Goal: Book appointment/travel/reservation

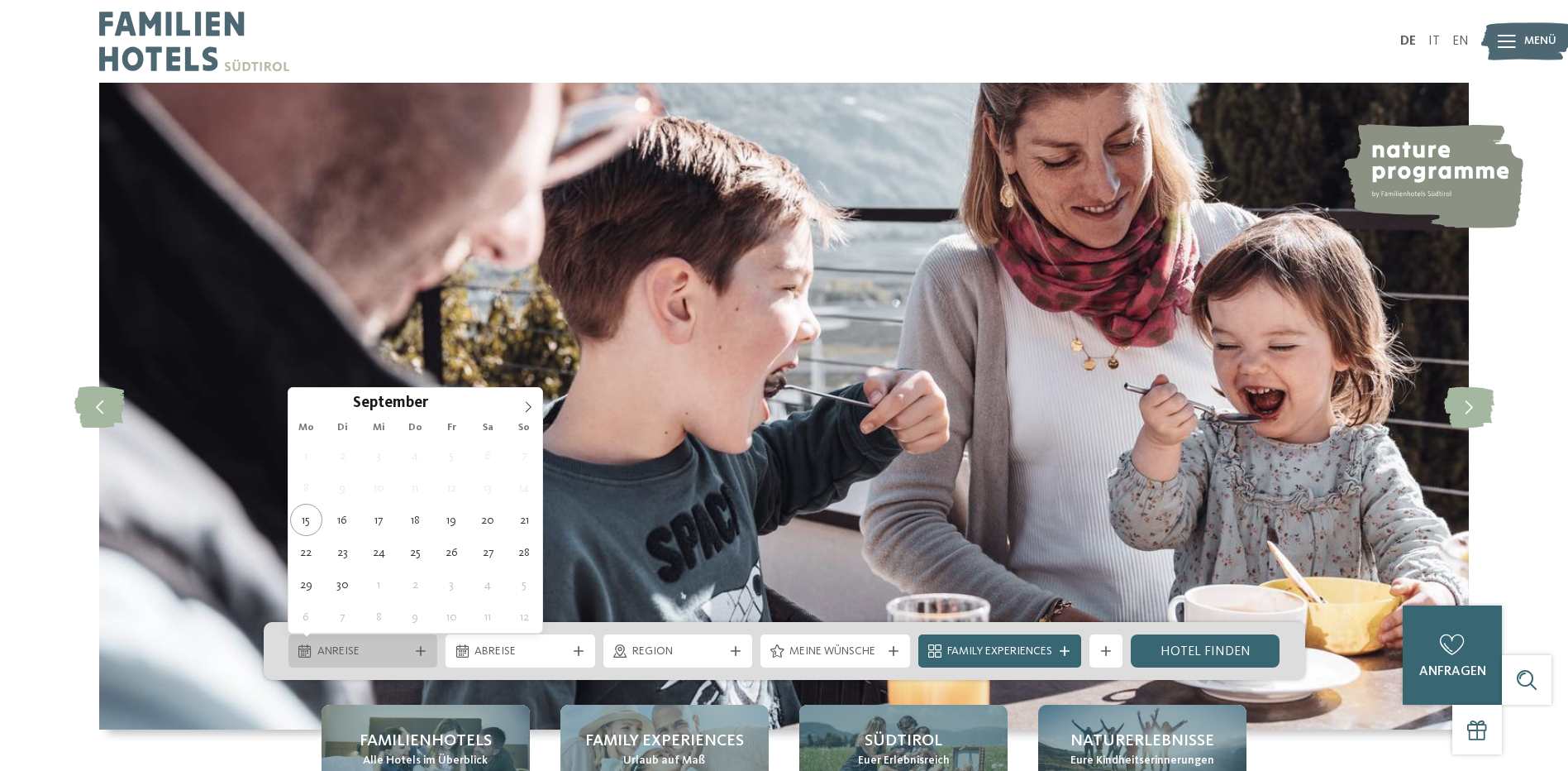
click at [421, 648] on icon at bounding box center [421, 651] width 10 height 10
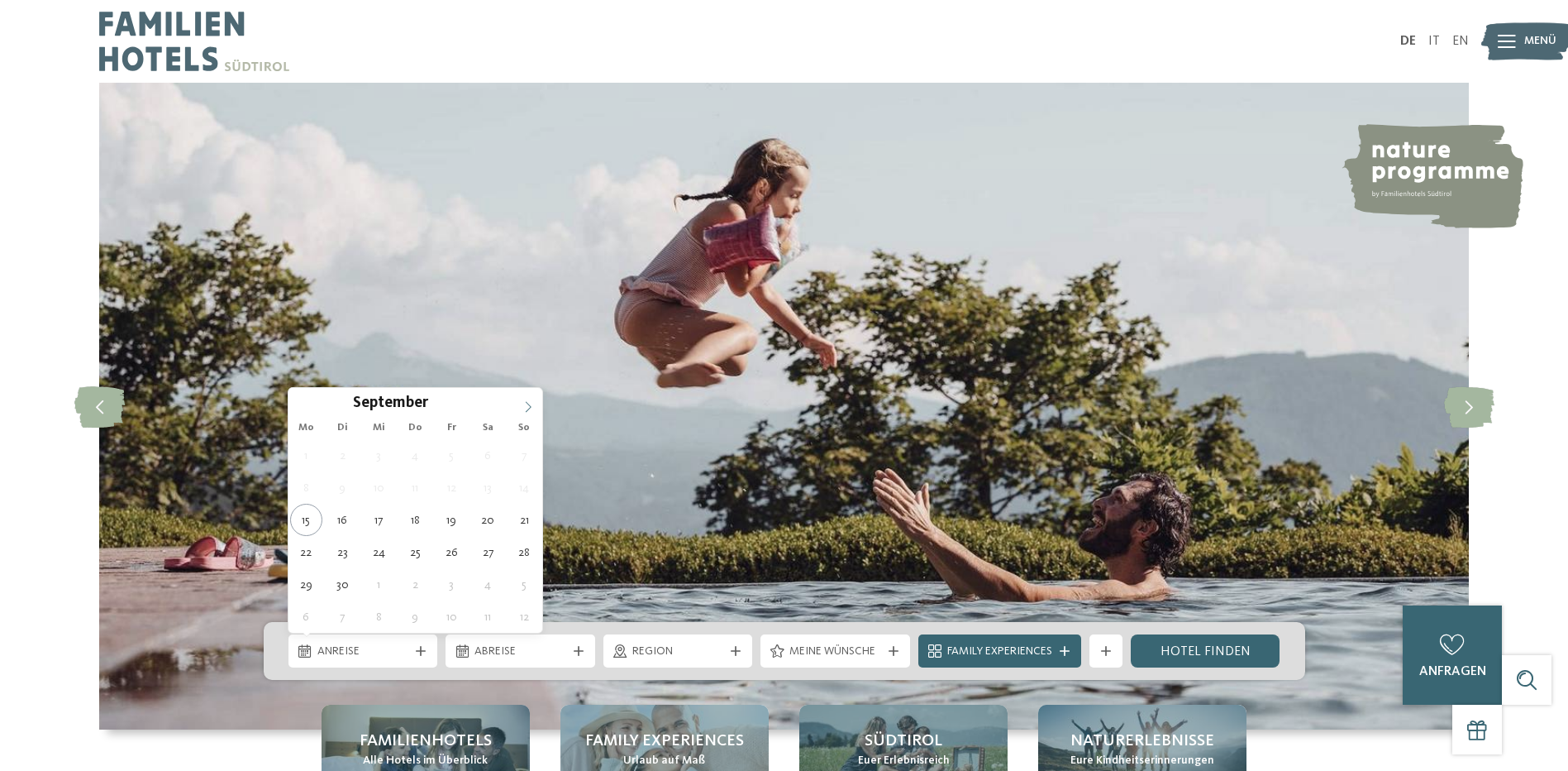
click at [528, 404] on icon at bounding box center [528, 406] width 6 height 11
type div "31.12.2025"
type input "****"
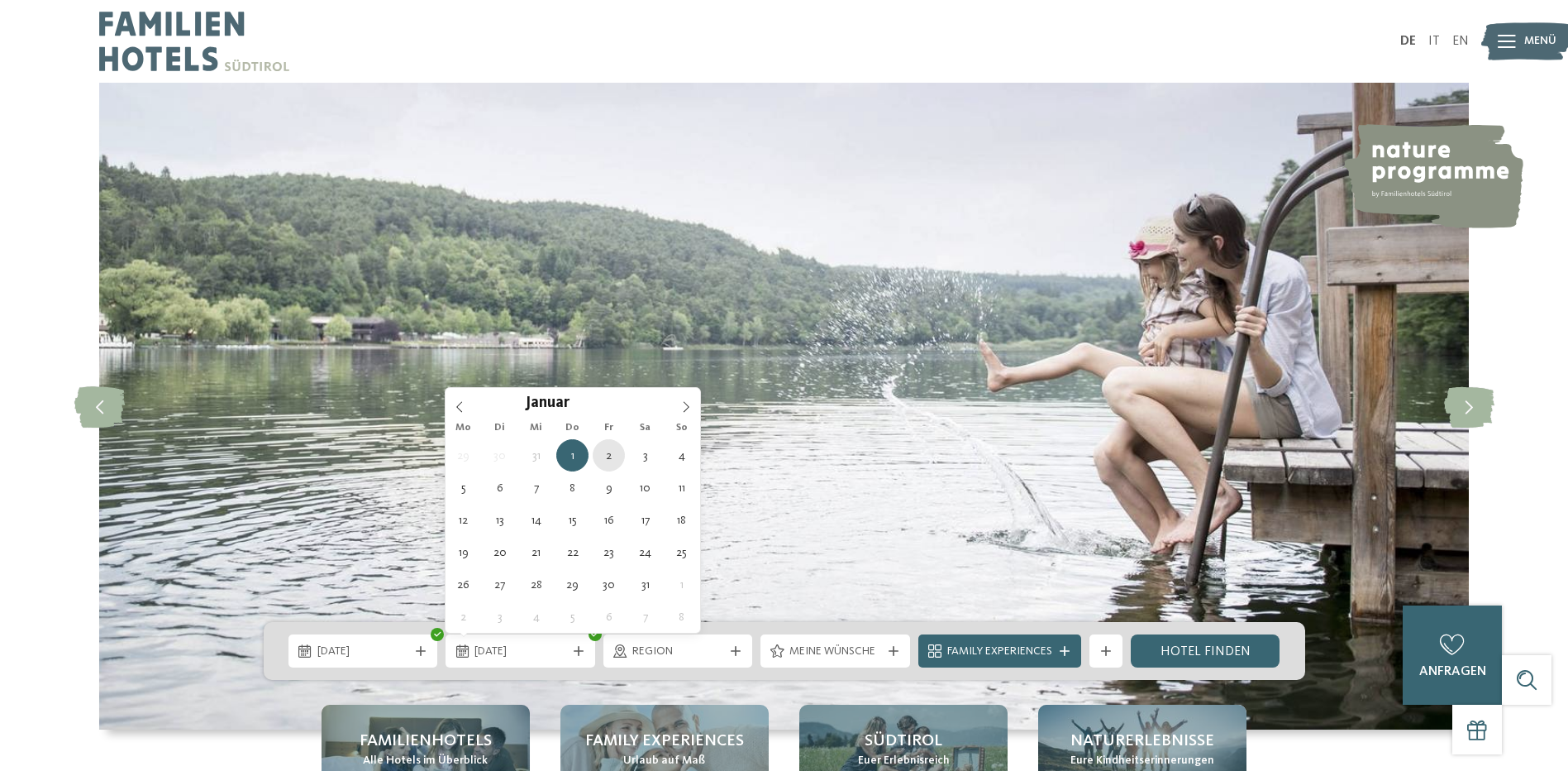
type div "02.01.2026"
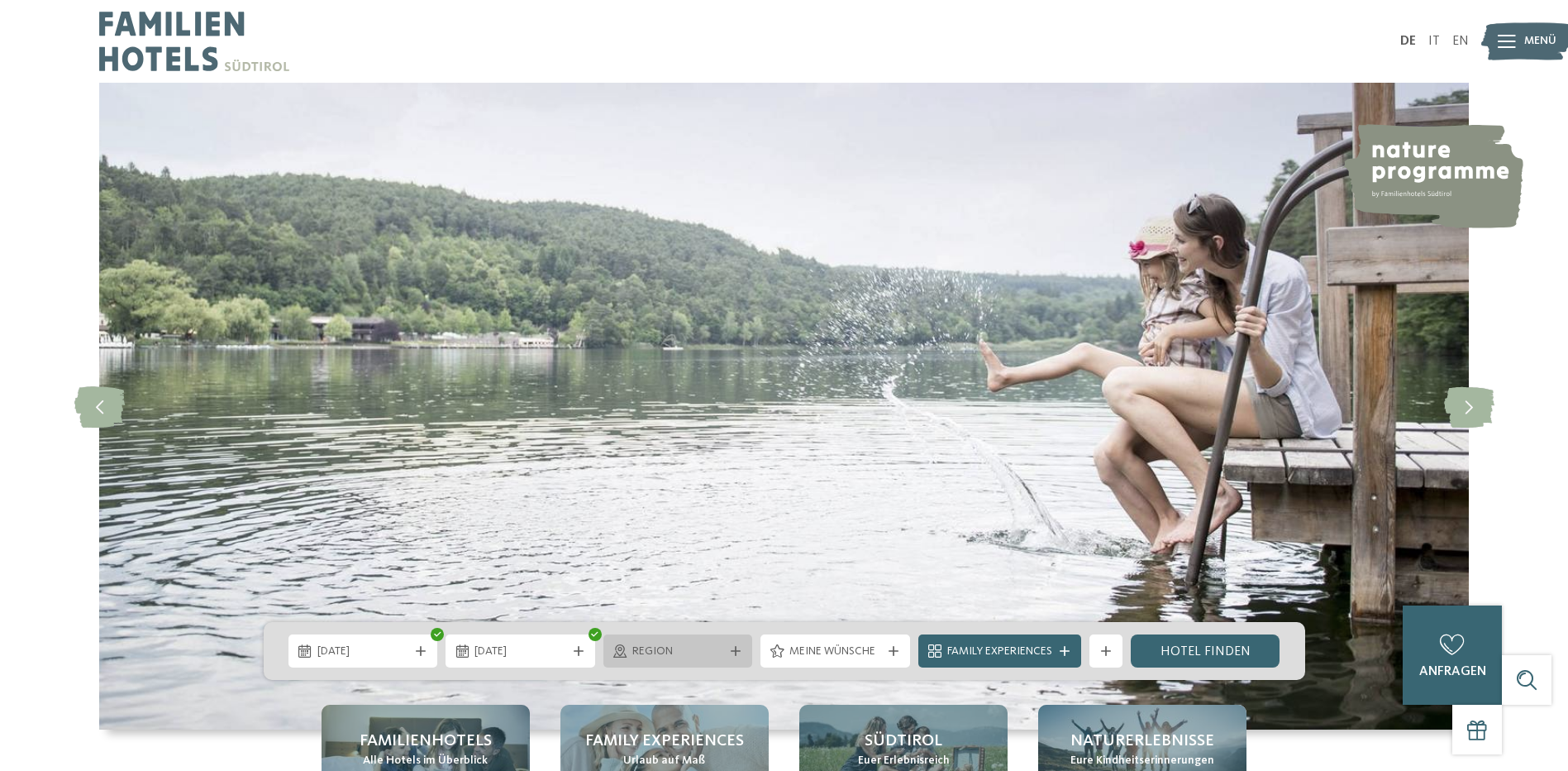
click at [733, 653] on icon at bounding box center [736, 651] width 10 height 10
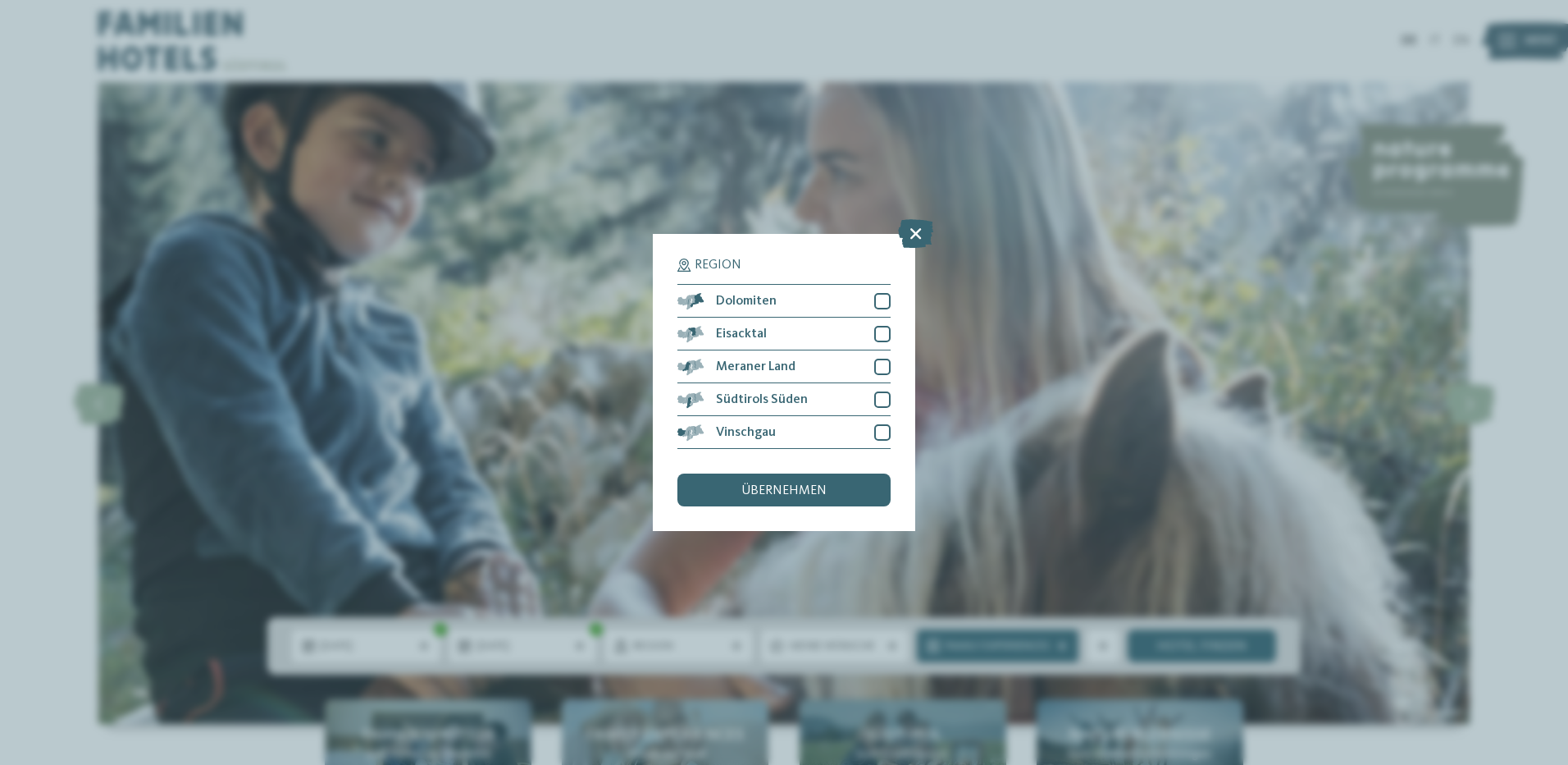
click at [1078, 554] on div "Region Dolomiten" at bounding box center [784, 382] width 1568 height 765
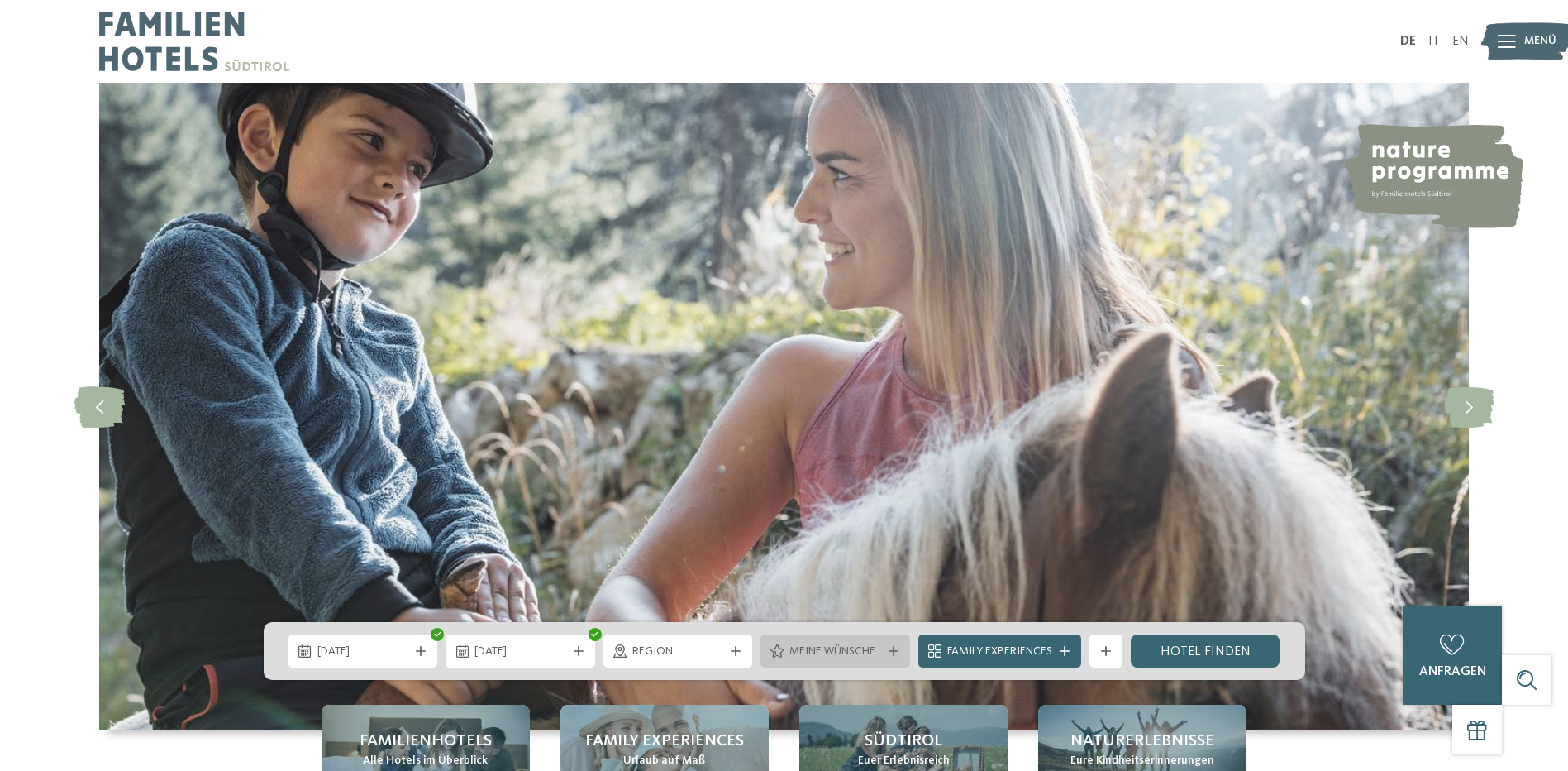
click at [889, 647] on icon at bounding box center [894, 651] width 10 height 10
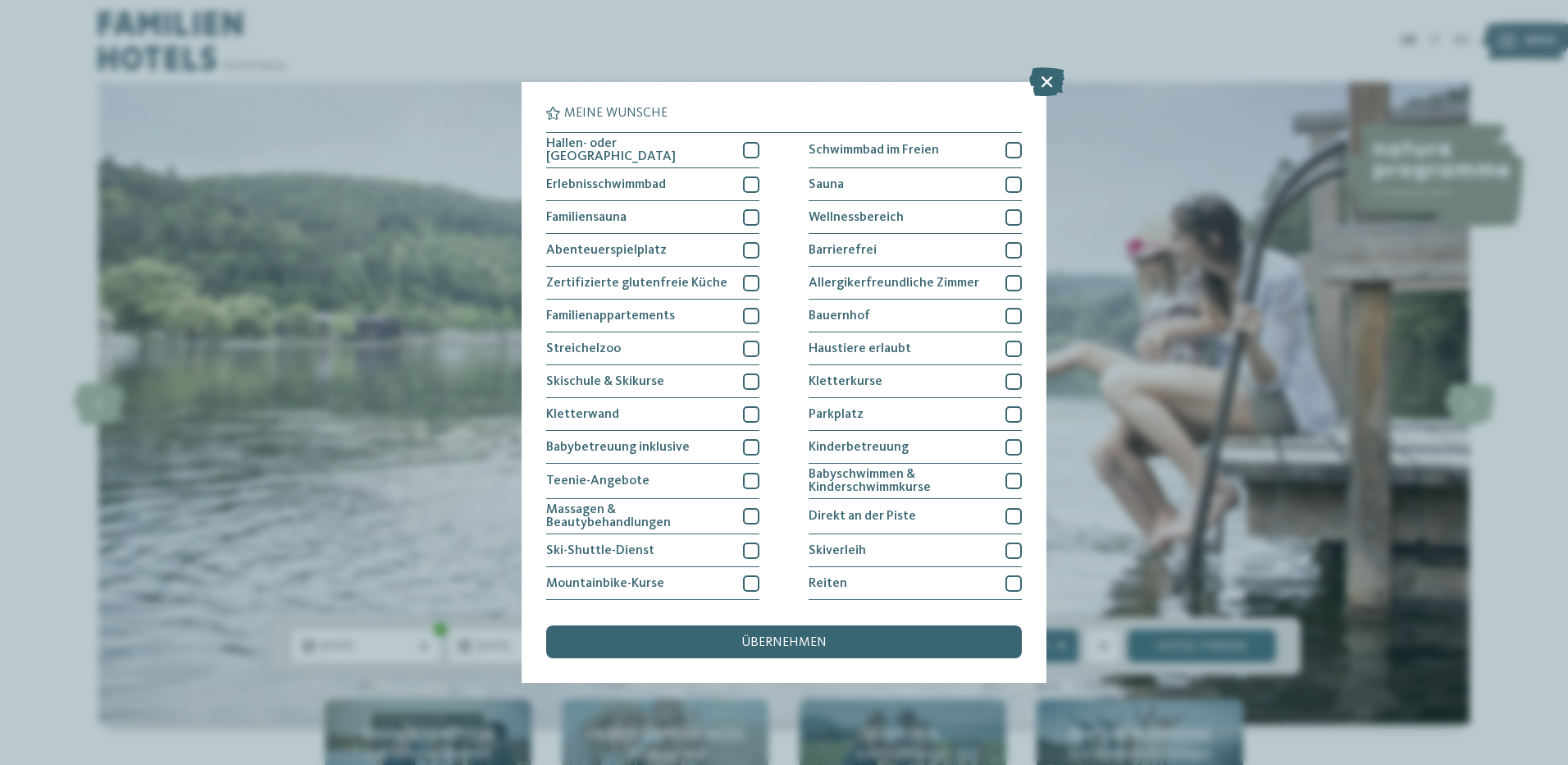
click at [1088, 520] on div "Meine Wünsche Hallen- oder Schleusenbad Schwimmbad im Freien" at bounding box center [784, 382] width 1568 height 765
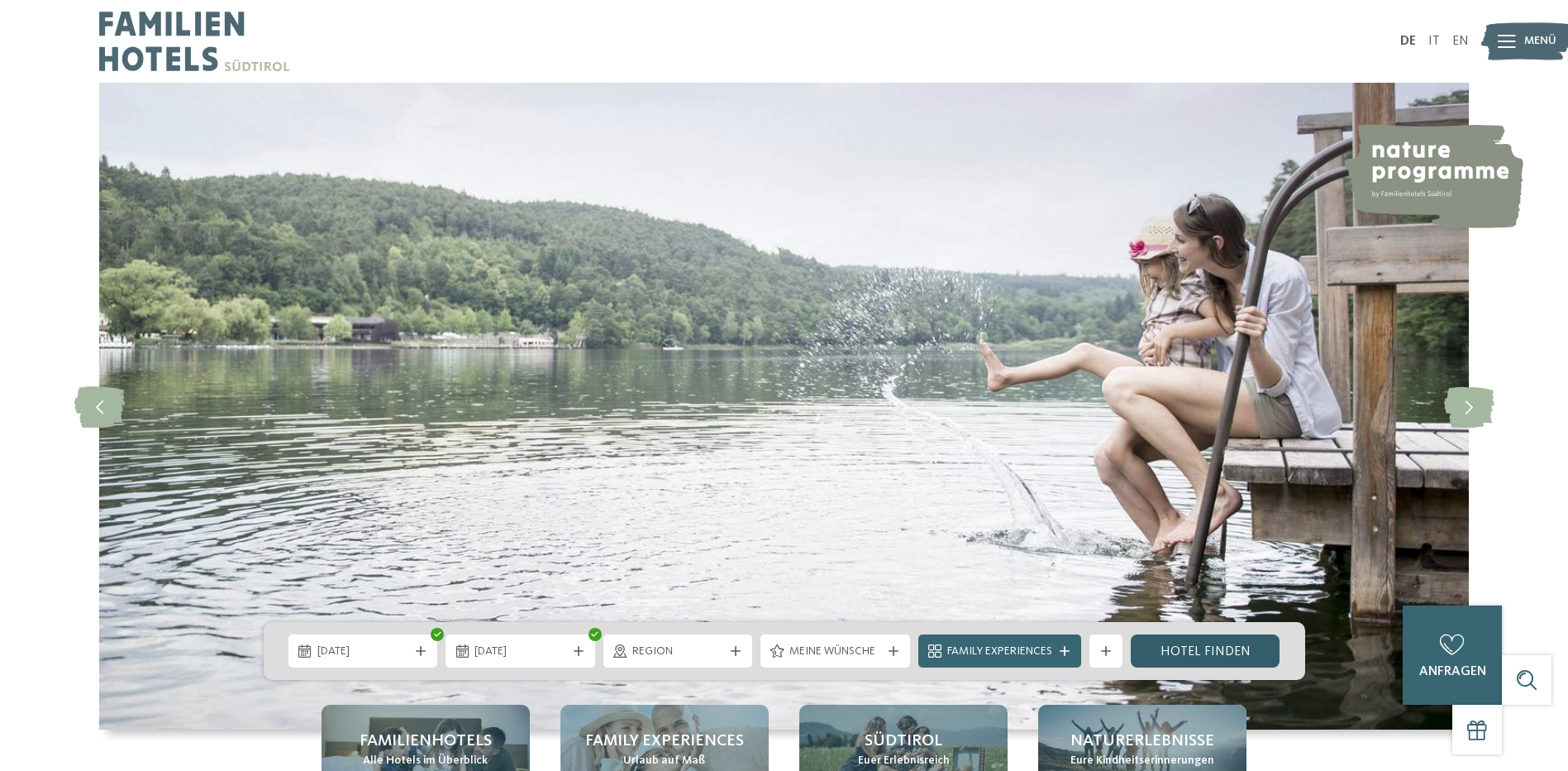
click at [1233, 644] on link "Hotel finden" at bounding box center [1206, 651] width 150 height 33
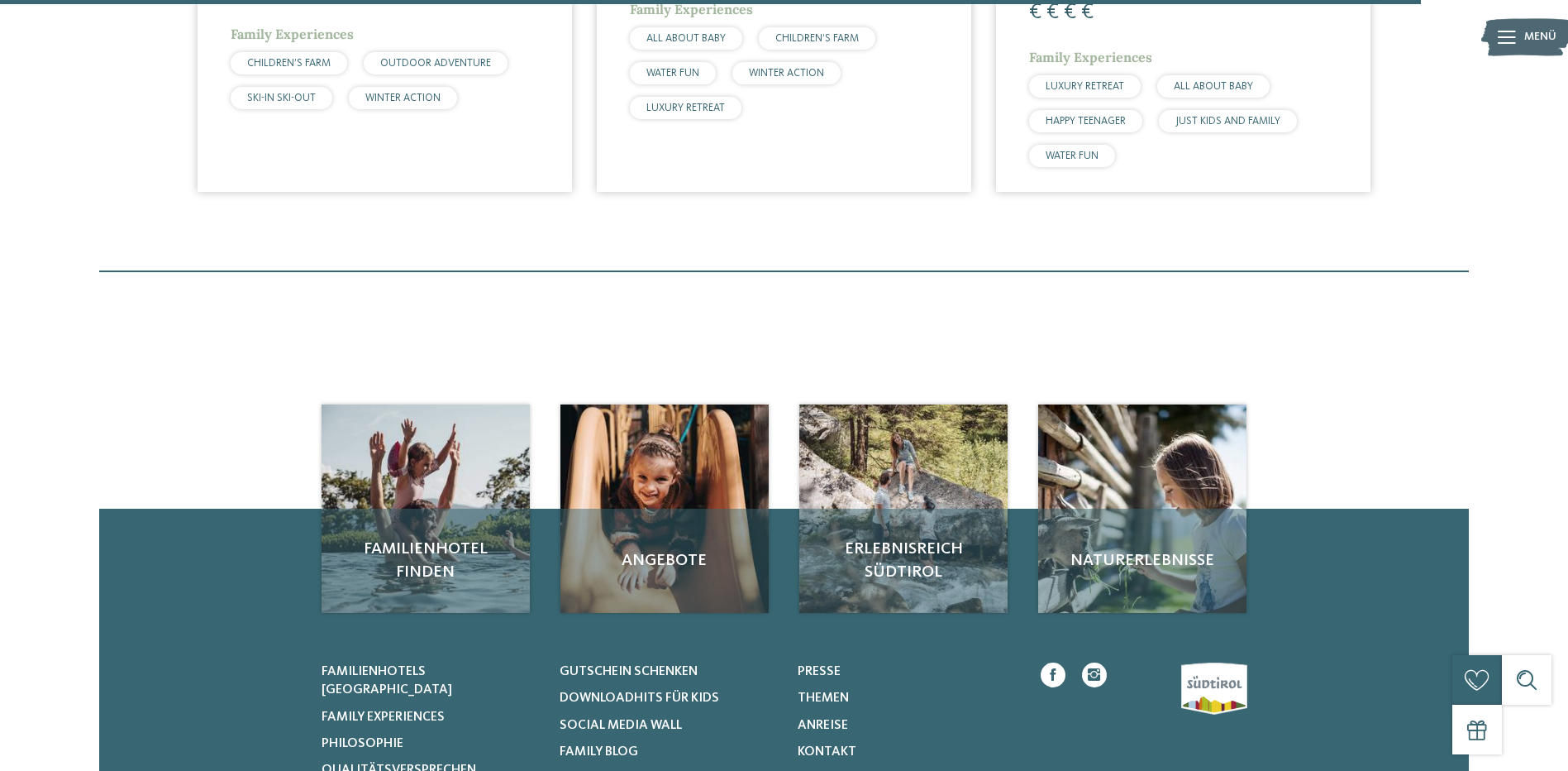
scroll to position [3767, 0]
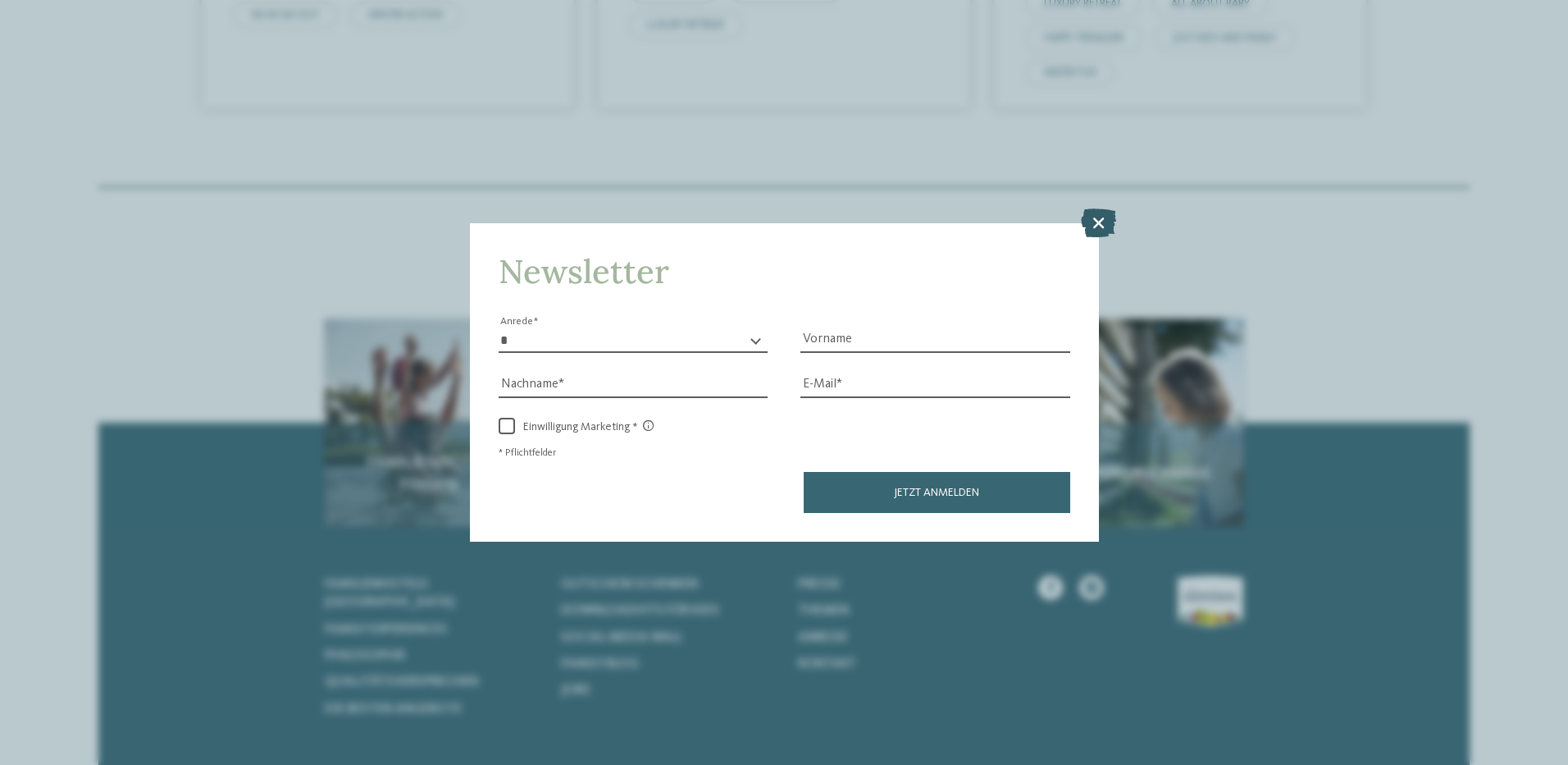
click at [1101, 223] on icon at bounding box center [1098, 221] width 36 height 29
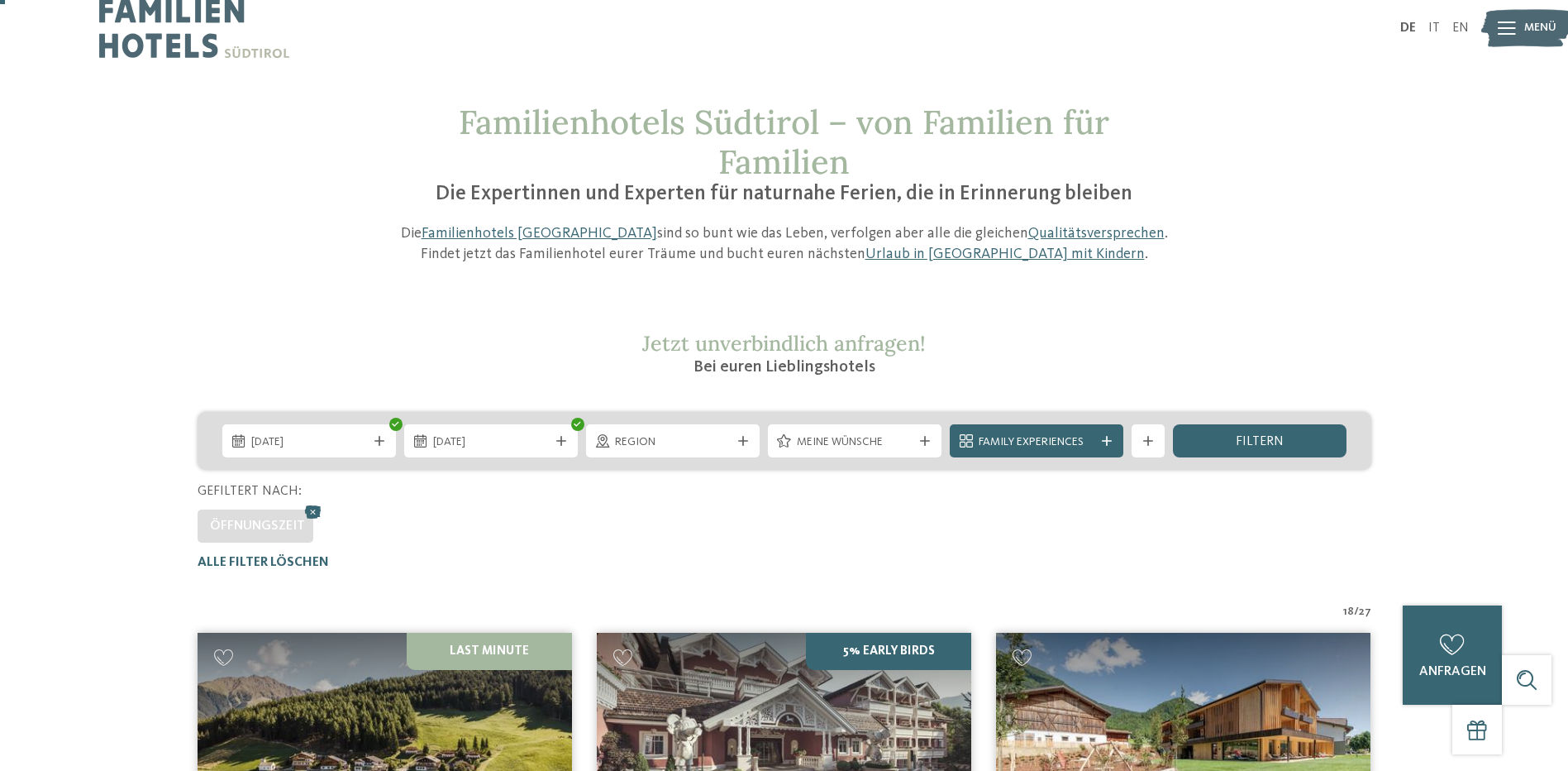
scroll to position [0, 0]
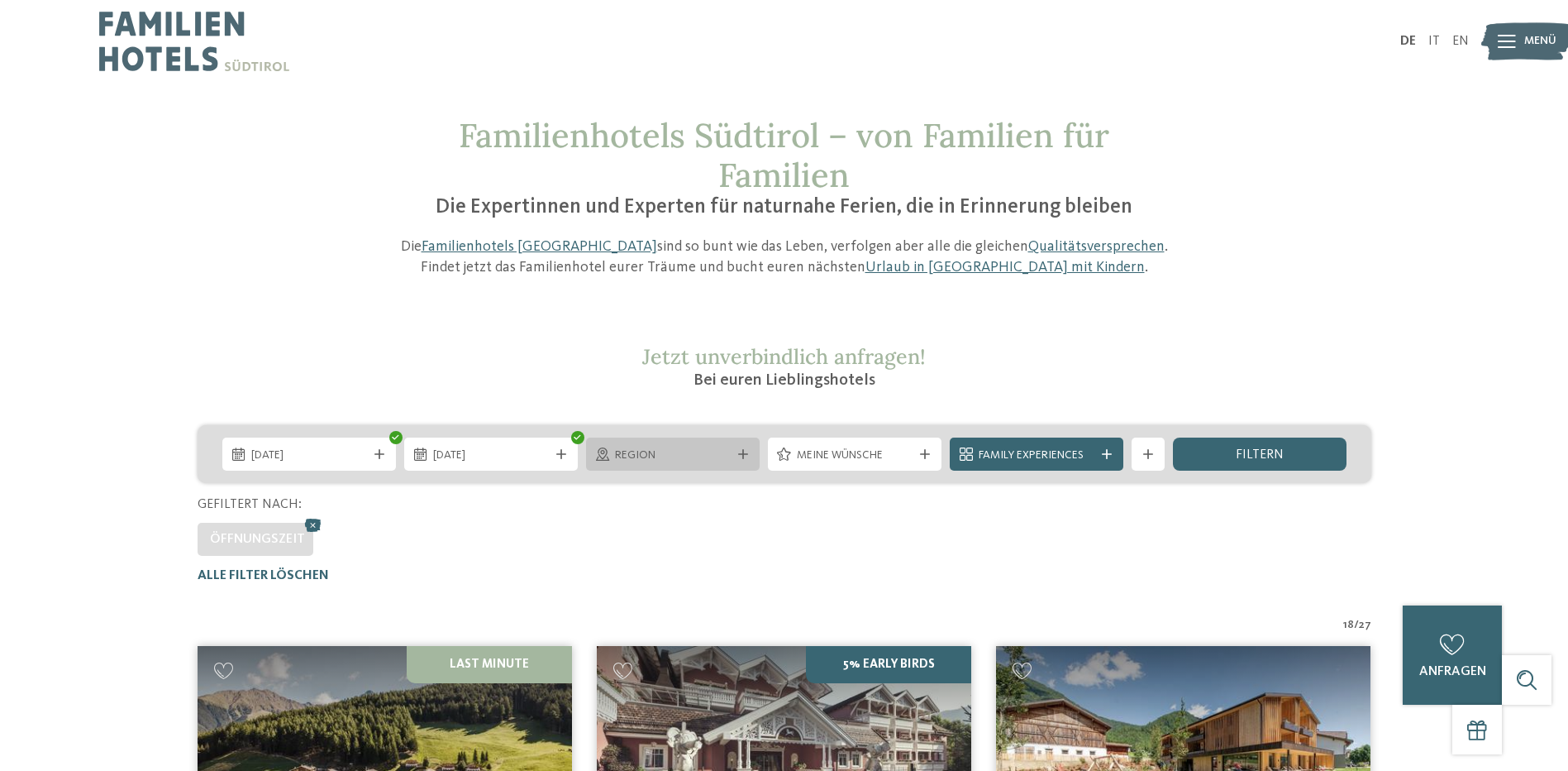
click at [744, 462] on div "Region" at bounding box center [672, 454] width 174 height 33
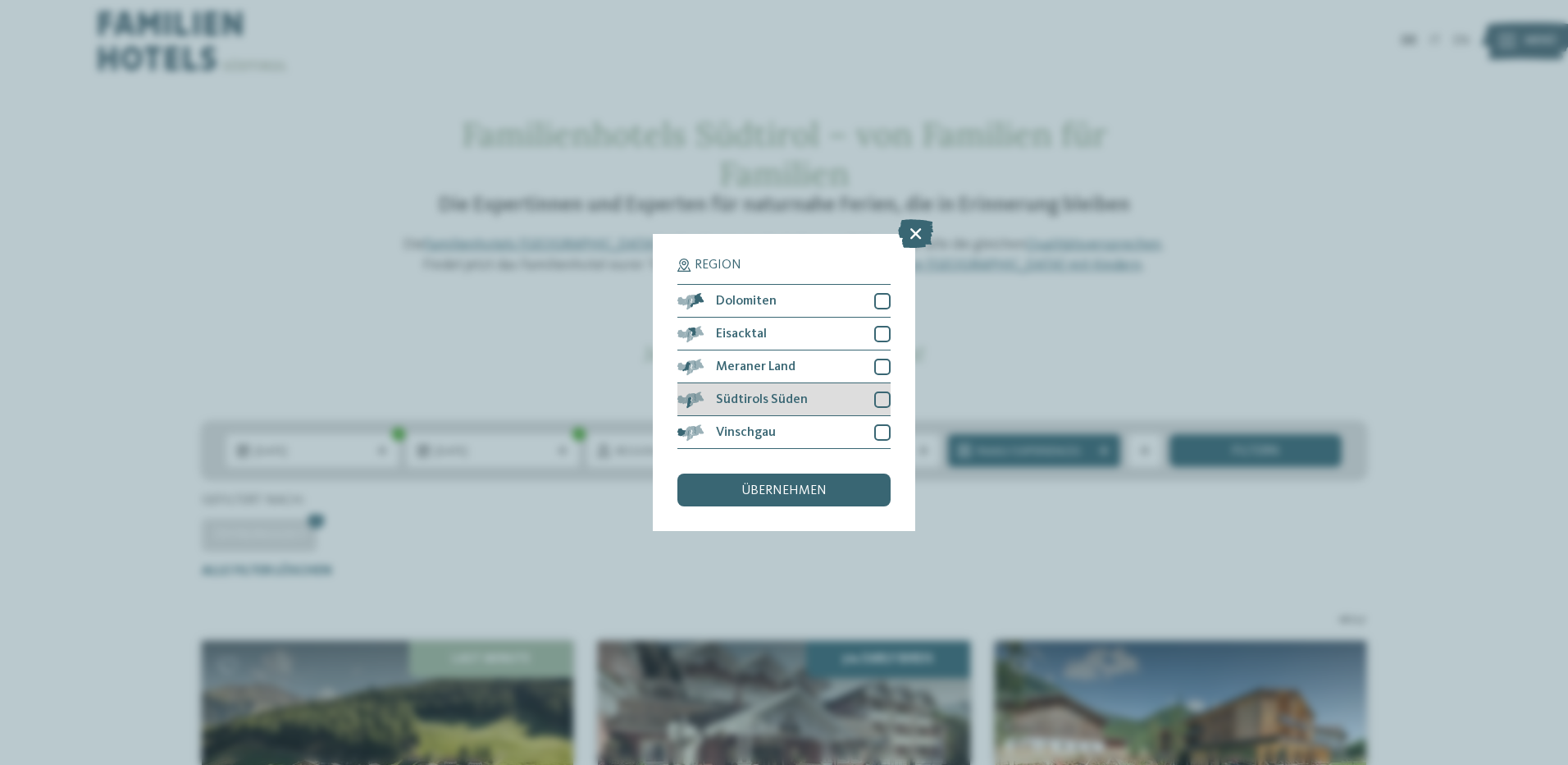
click at [878, 402] on div at bounding box center [883, 400] width 17 height 17
click at [786, 491] on span "übernehmen" at bounding box center [784, 491] width 85 height 13
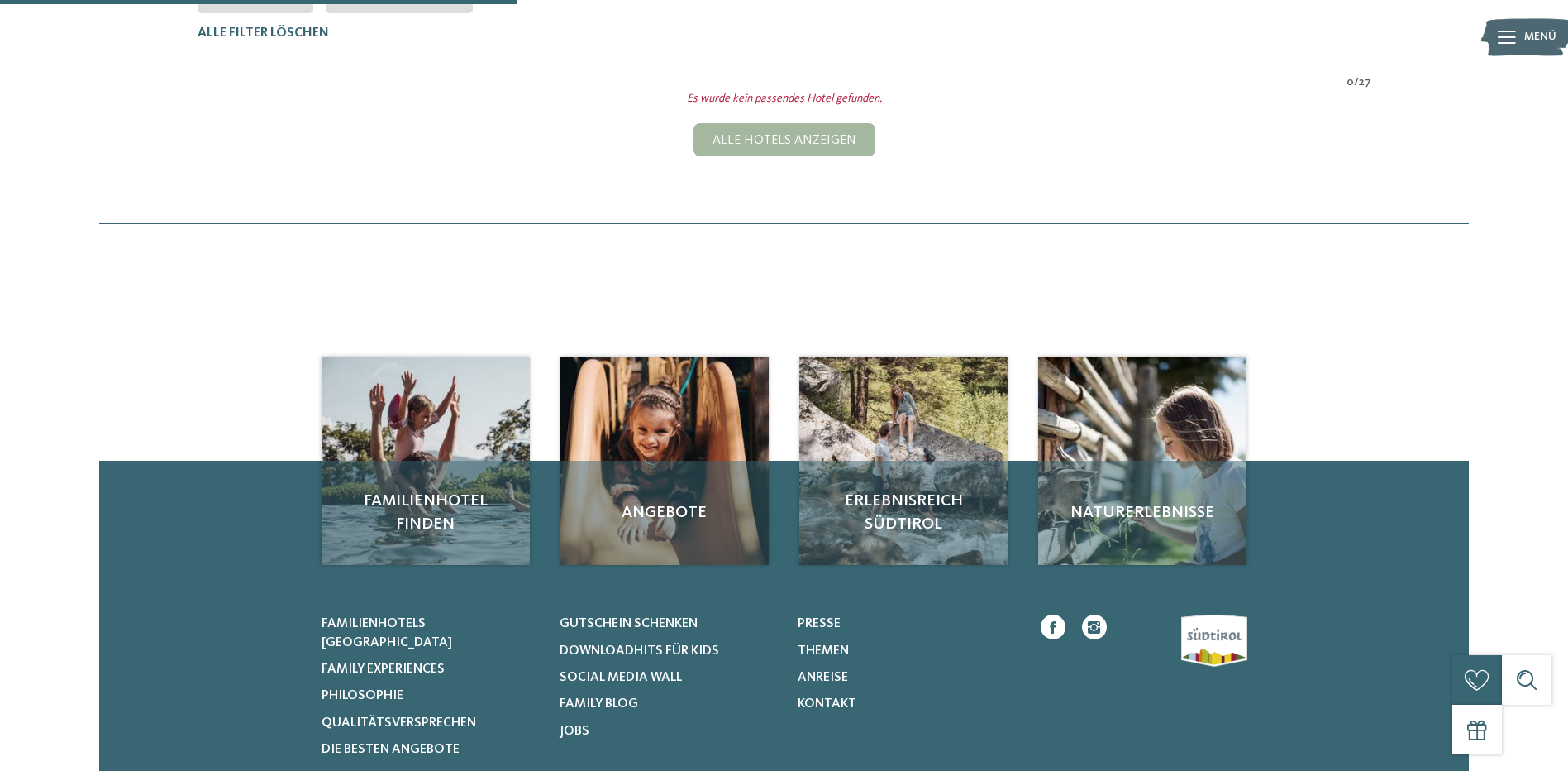
scroll to position [295, 0]
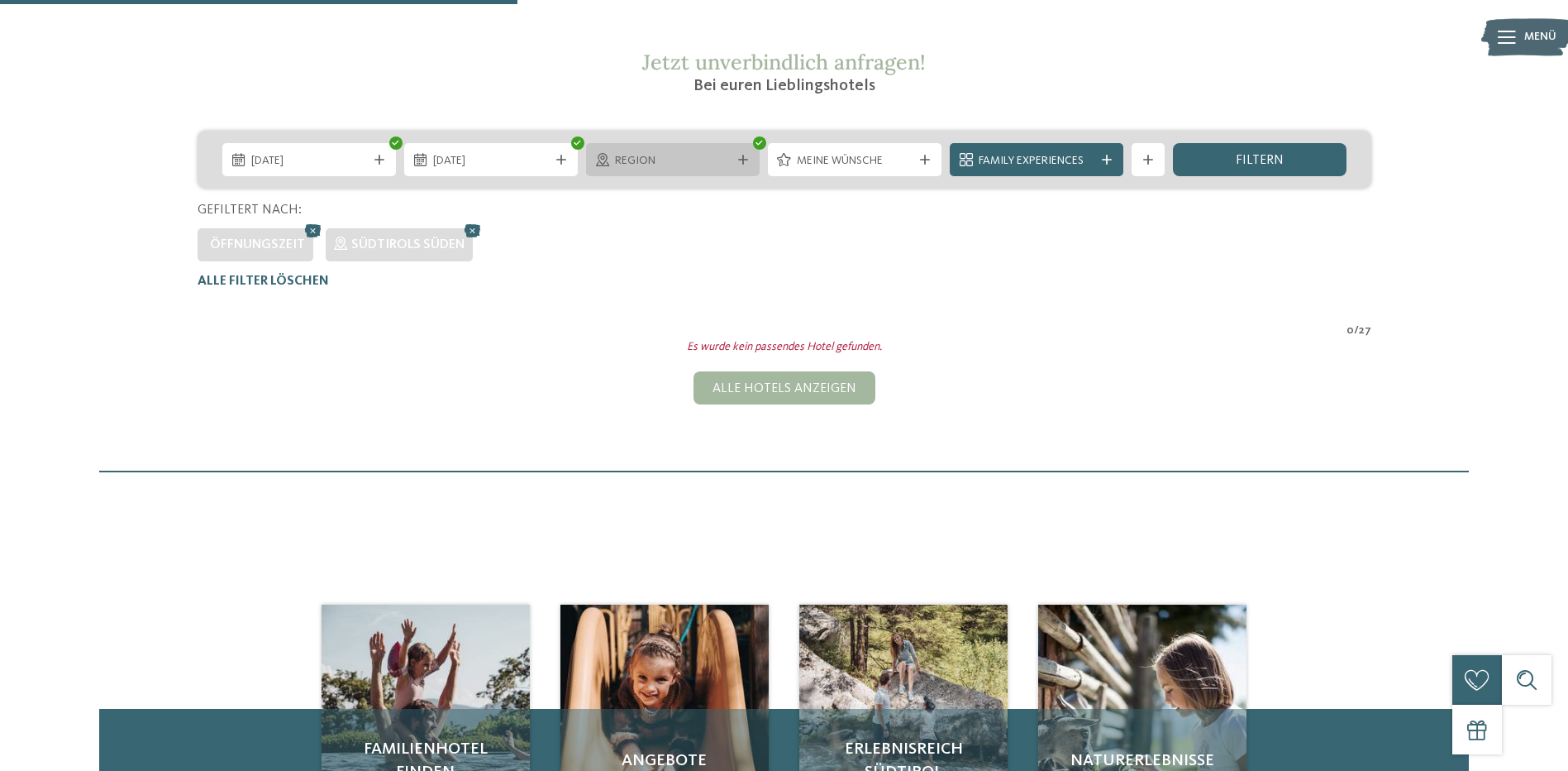
click at [750, 158] on div at bounding box center [743, 160] width 17 height 10
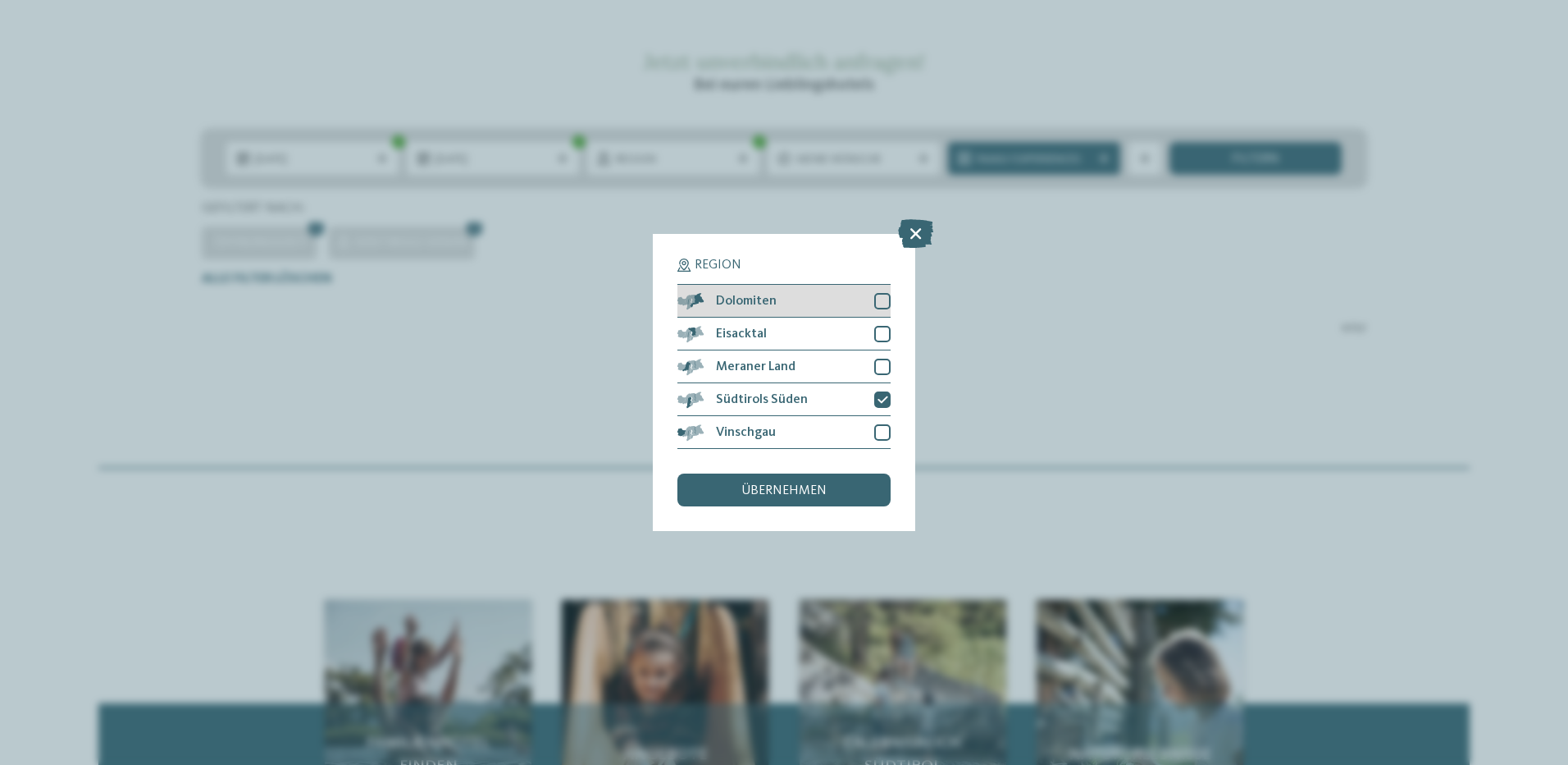
click at [875, 299] on div at bounding box center [883, 302] width 17 height 17
click at [883, 328] on div at bounding box center [883, 334] width 17 height 17
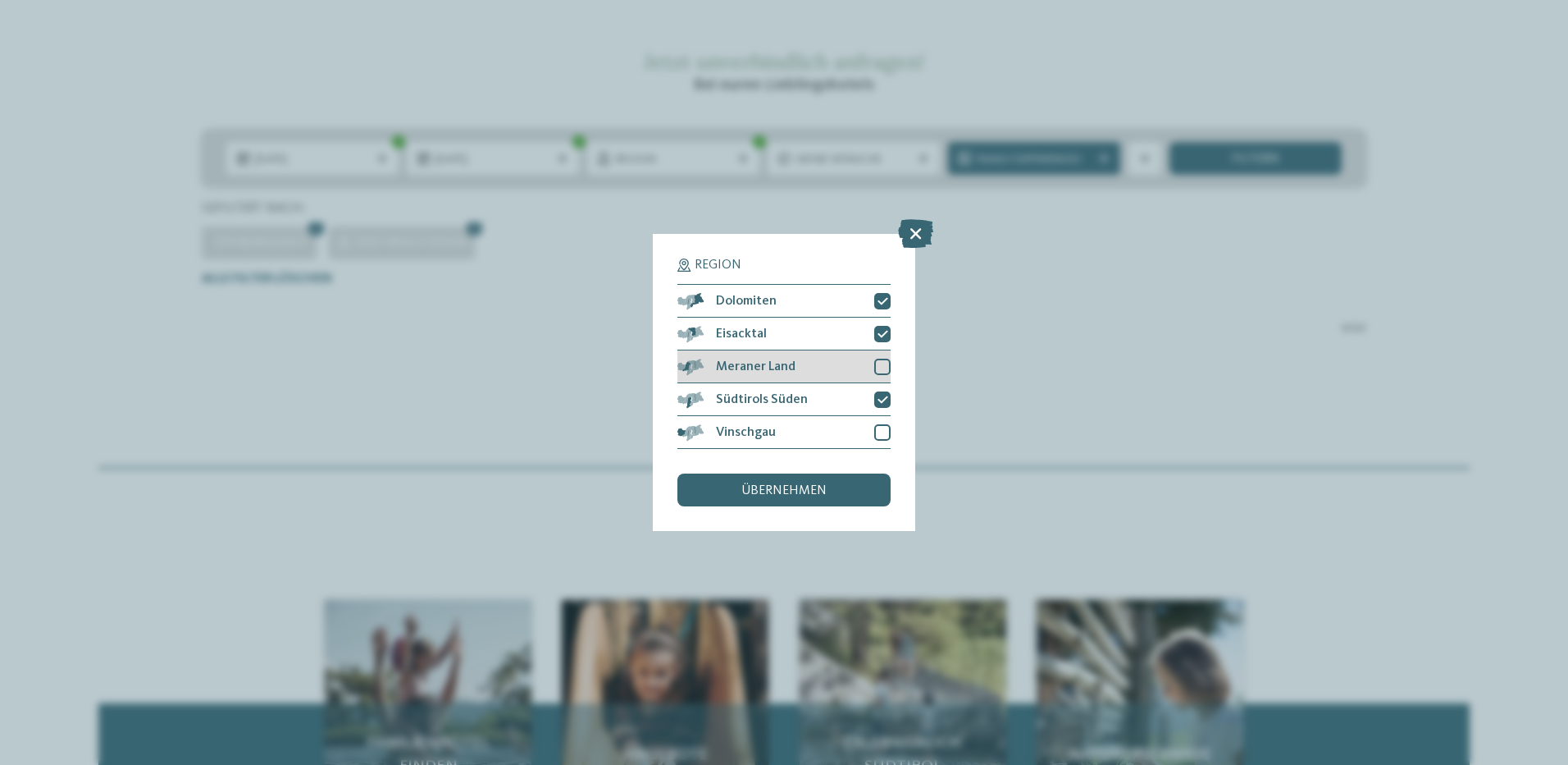
click at [880, 368] on div at bounding box center [883, 367] width 17 height 17
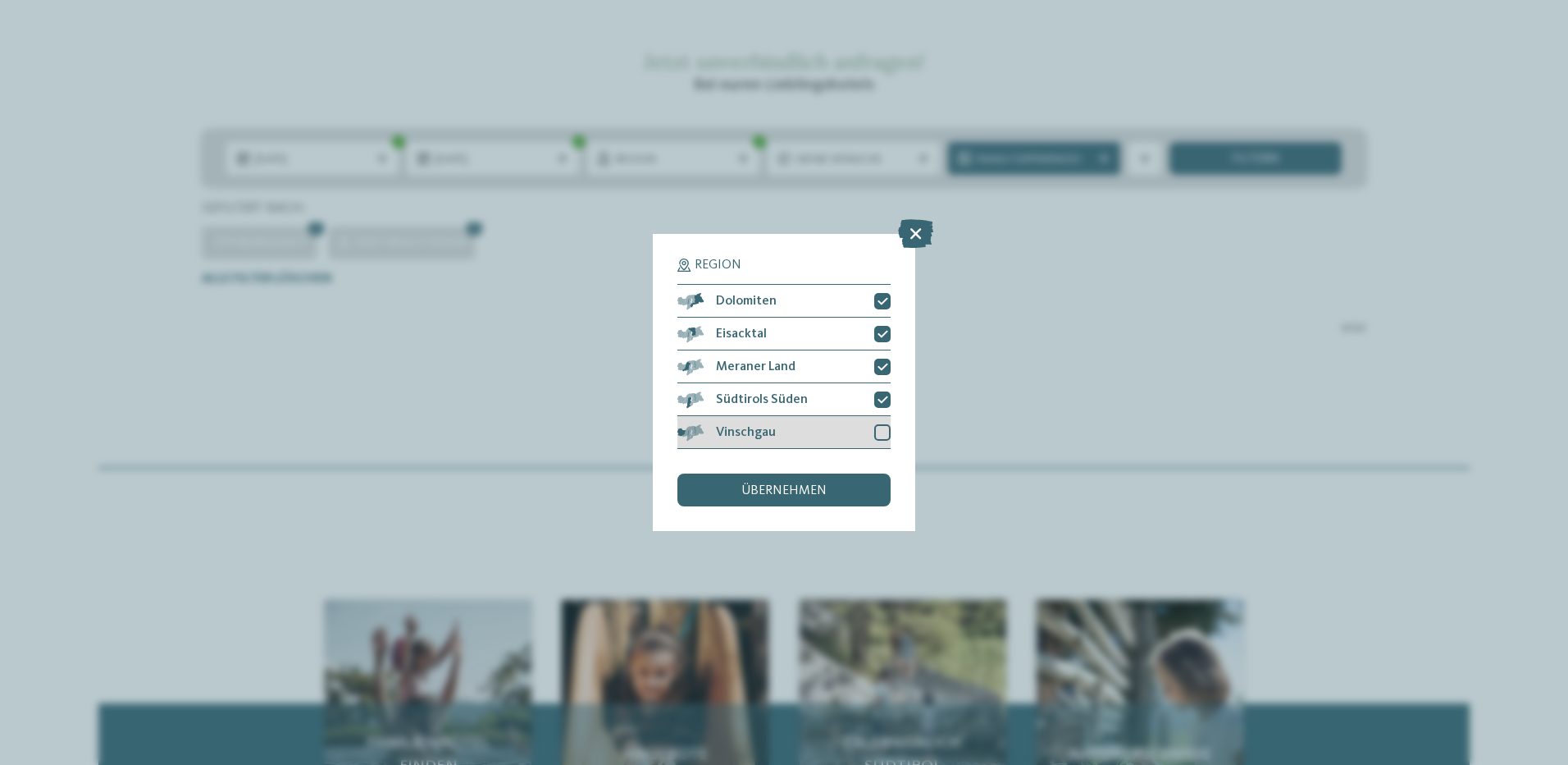
click at [877, 432] on div at bounding box center [883, 432] width 17 height 17
click at [838, 483] on div "übernehmen" at bounding box center [784, 490] width 213 height 33
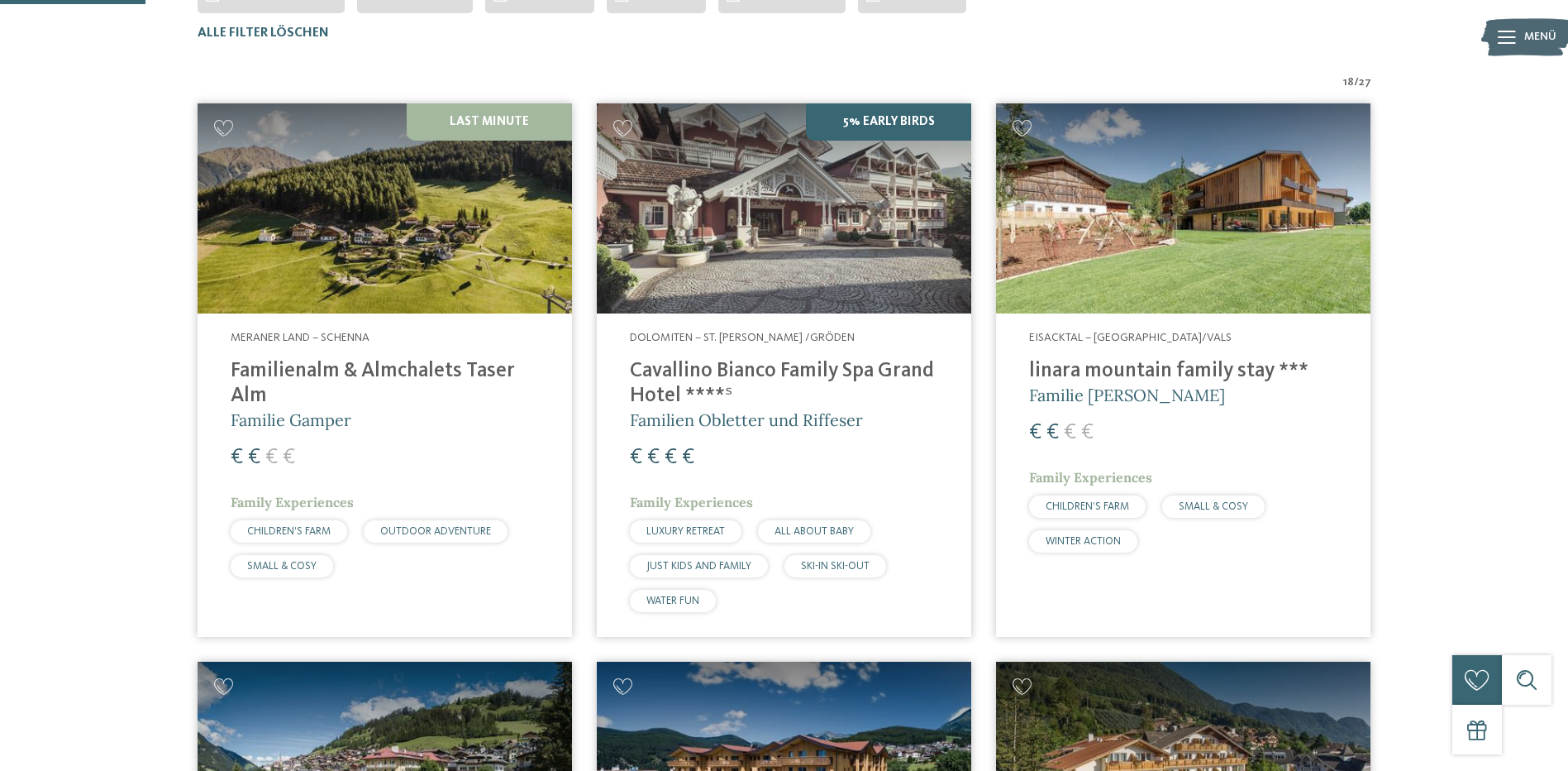
scroll to position [377, 0]
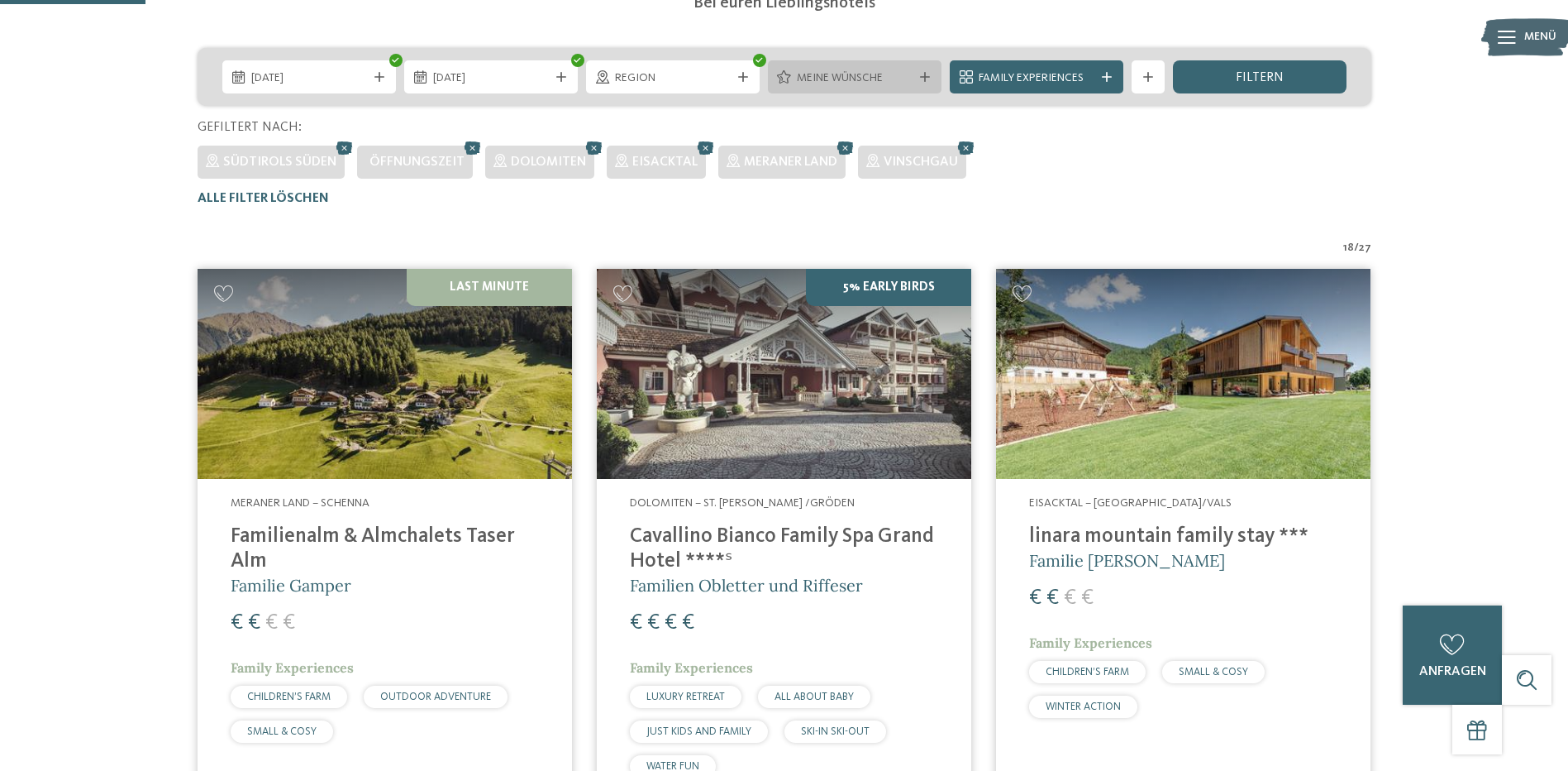
click at [928, 76] on icon at bounding box center [925, 77] width 10 height 10
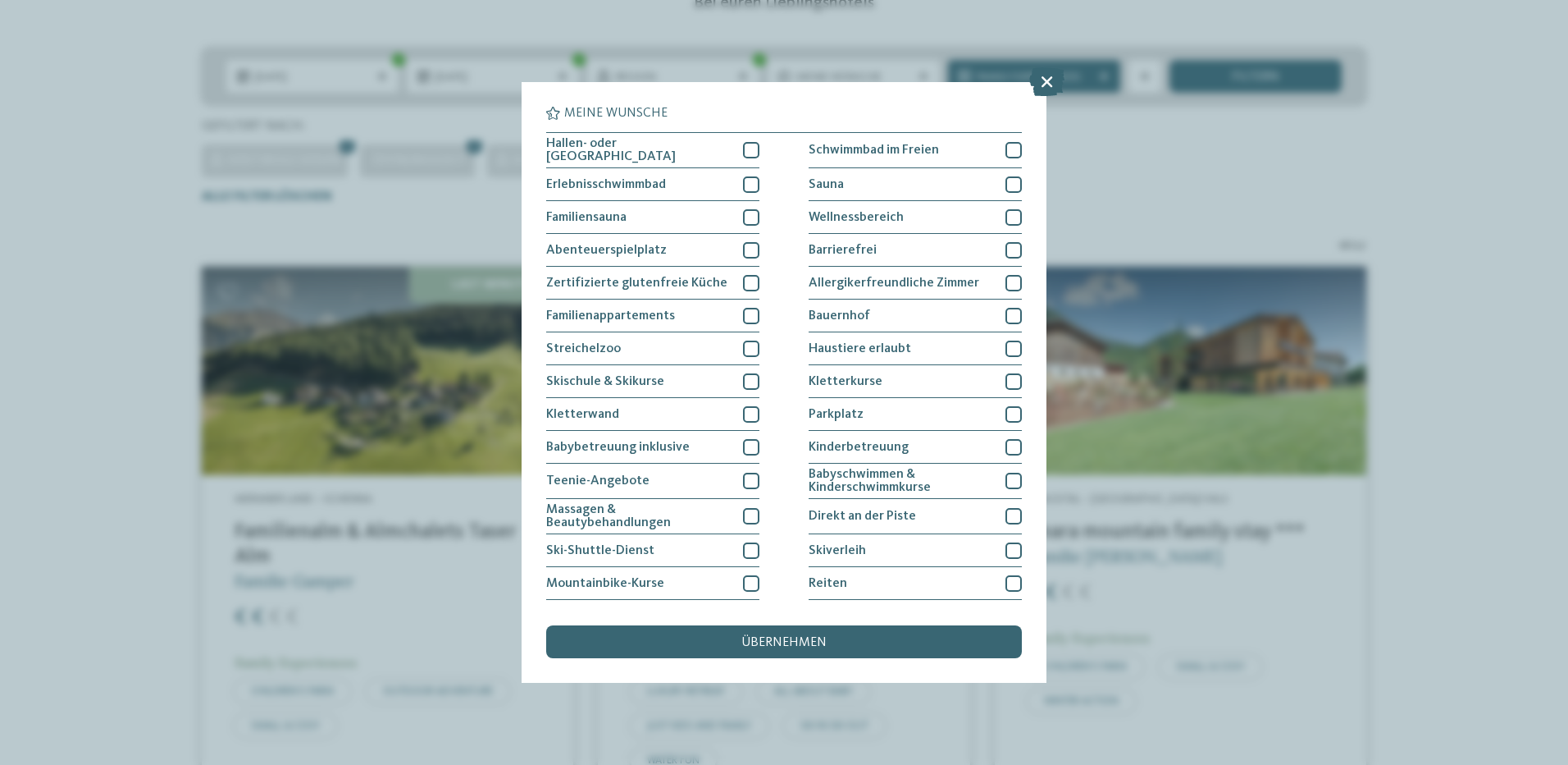
click at [915, 73] on div "Meine Wünsche Hallen- oder Schleusenbad Schwimmbad im Freien" at bounding box center [784, 382] width 1568 height 765
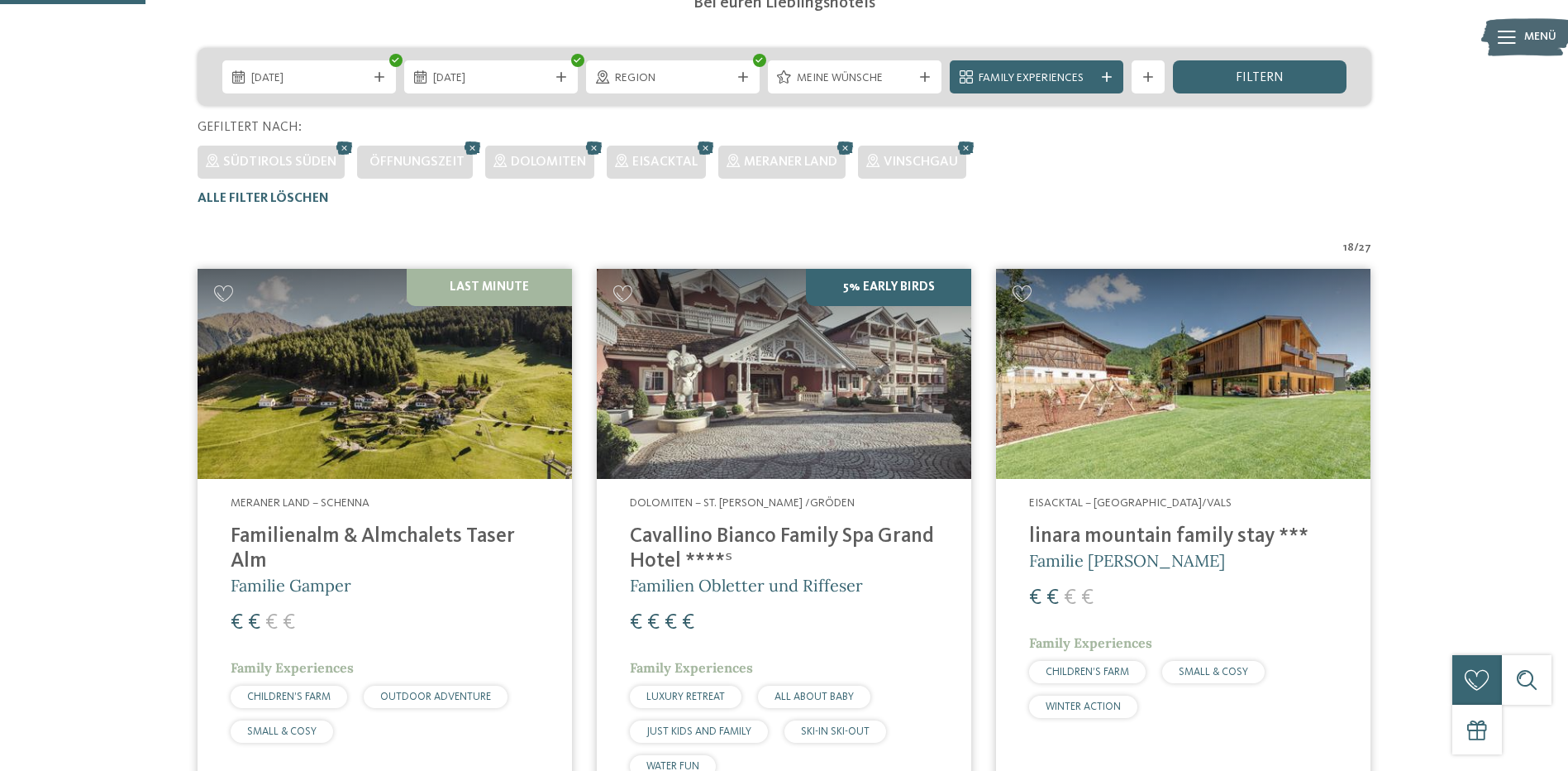
click at [922, 73] on icon at bounding box center [925, 77] width 10 height 10
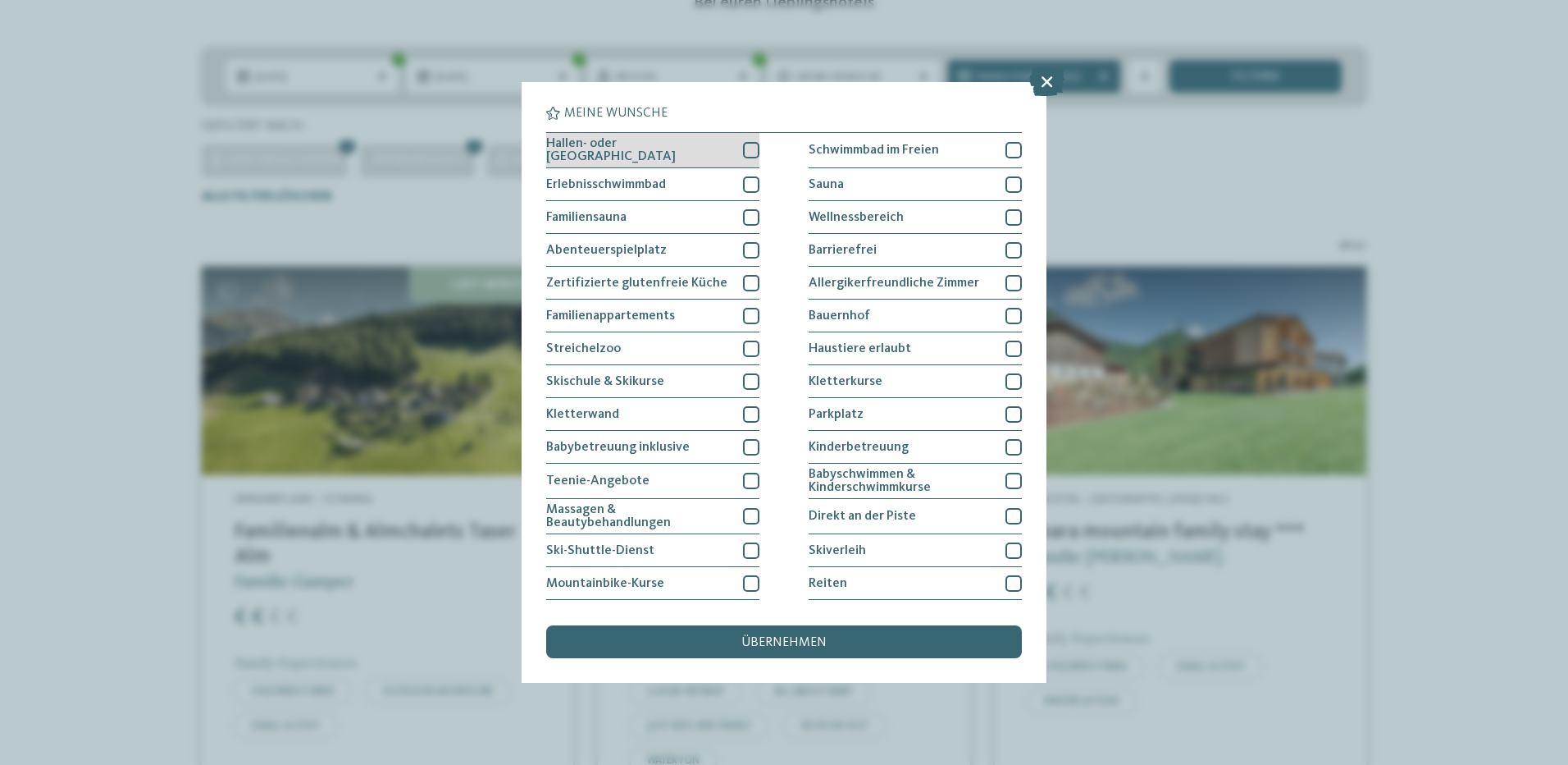
click at [746, 152] on div at bounding box center [751, 150] width 17 height 17
click at [751, 184] on div at bounding box center [751, 185] width 17 height 17
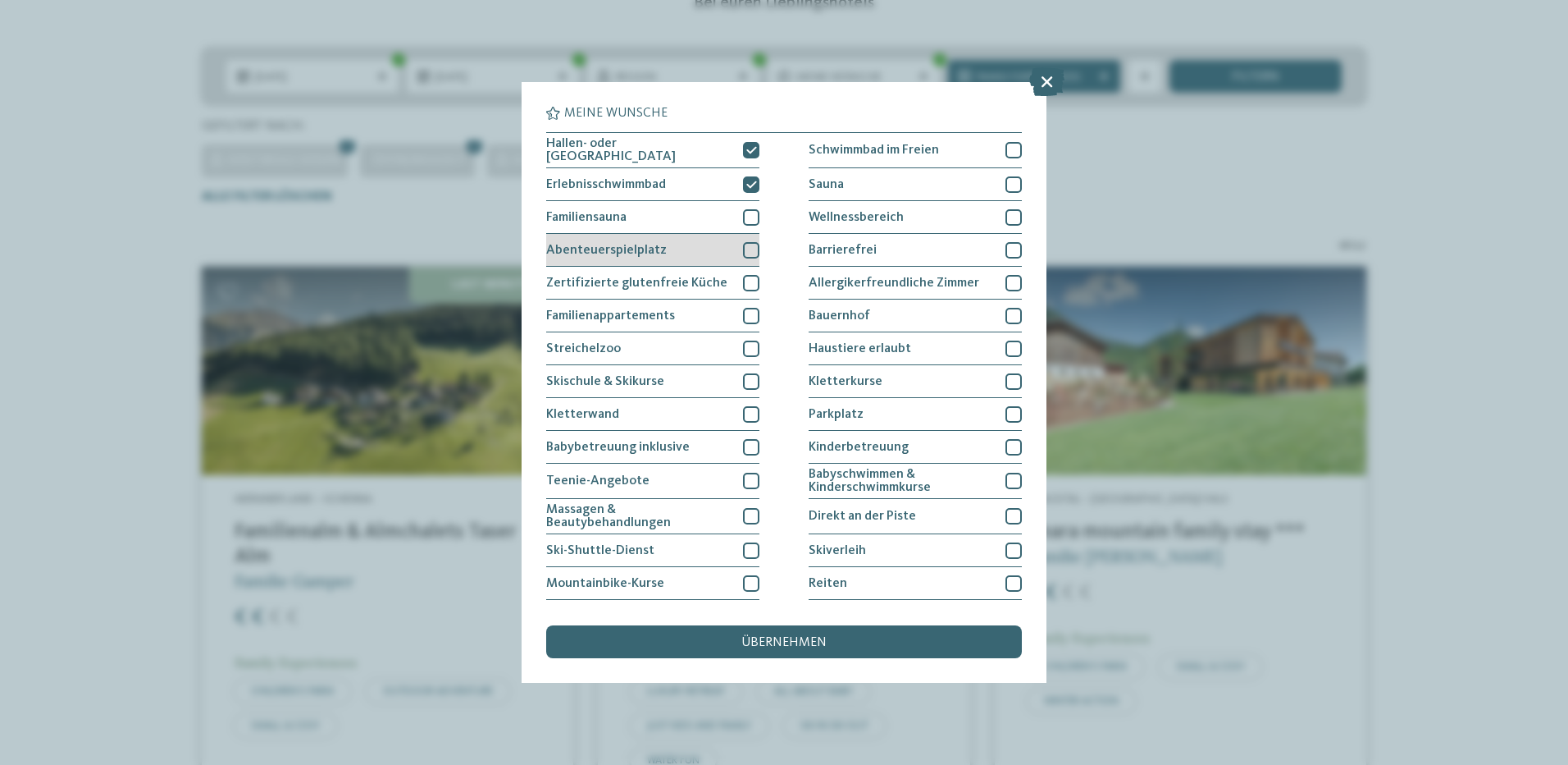
click at [743, 250] on div at bounding box center [751, 250] width 17 height 17
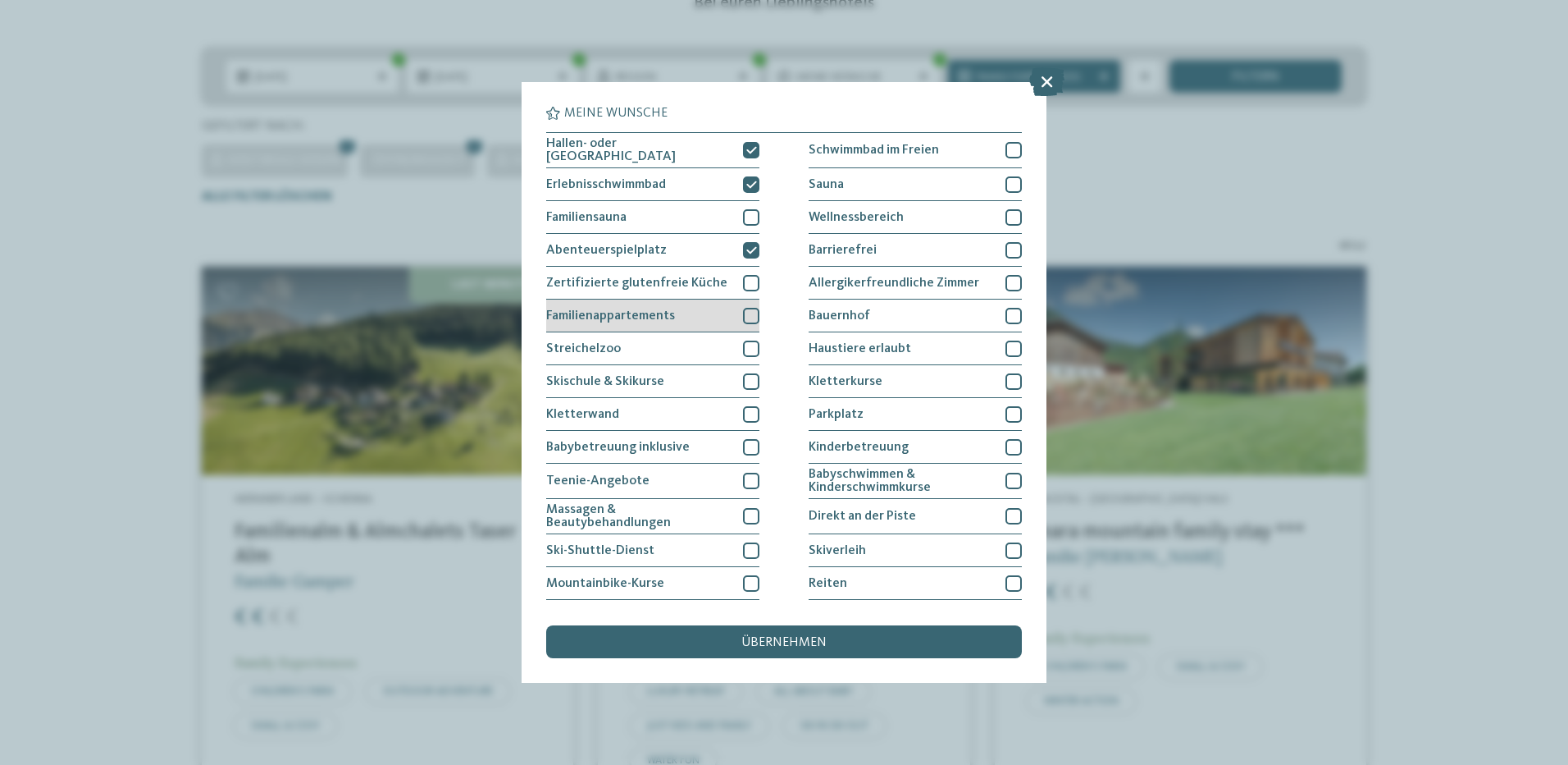
click at [748, 311] on div at bounding box center [751, 316] width 17 height 17
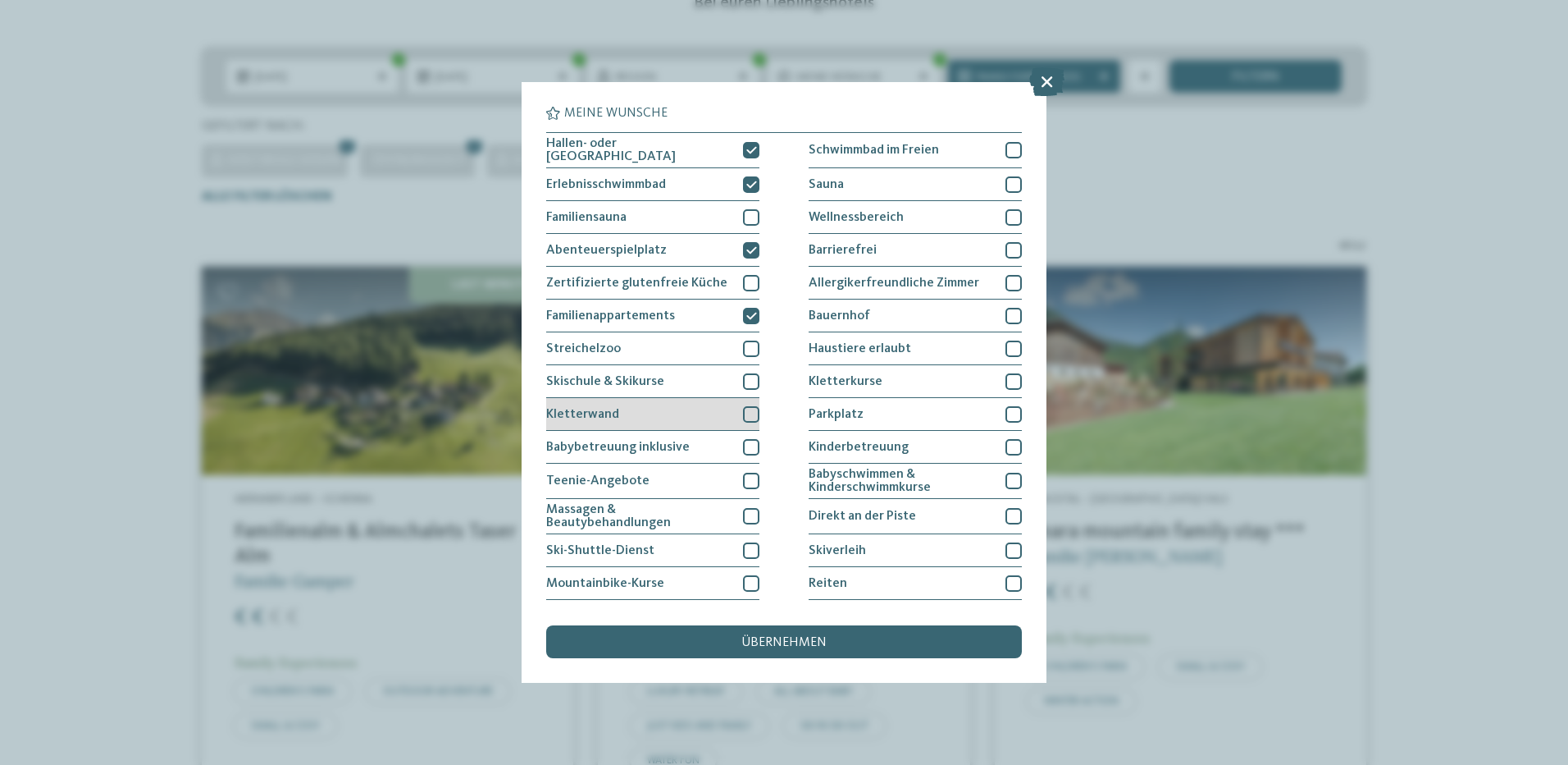
click at [743, 410] on div at bounding box center [751, 415] width 17 height 17
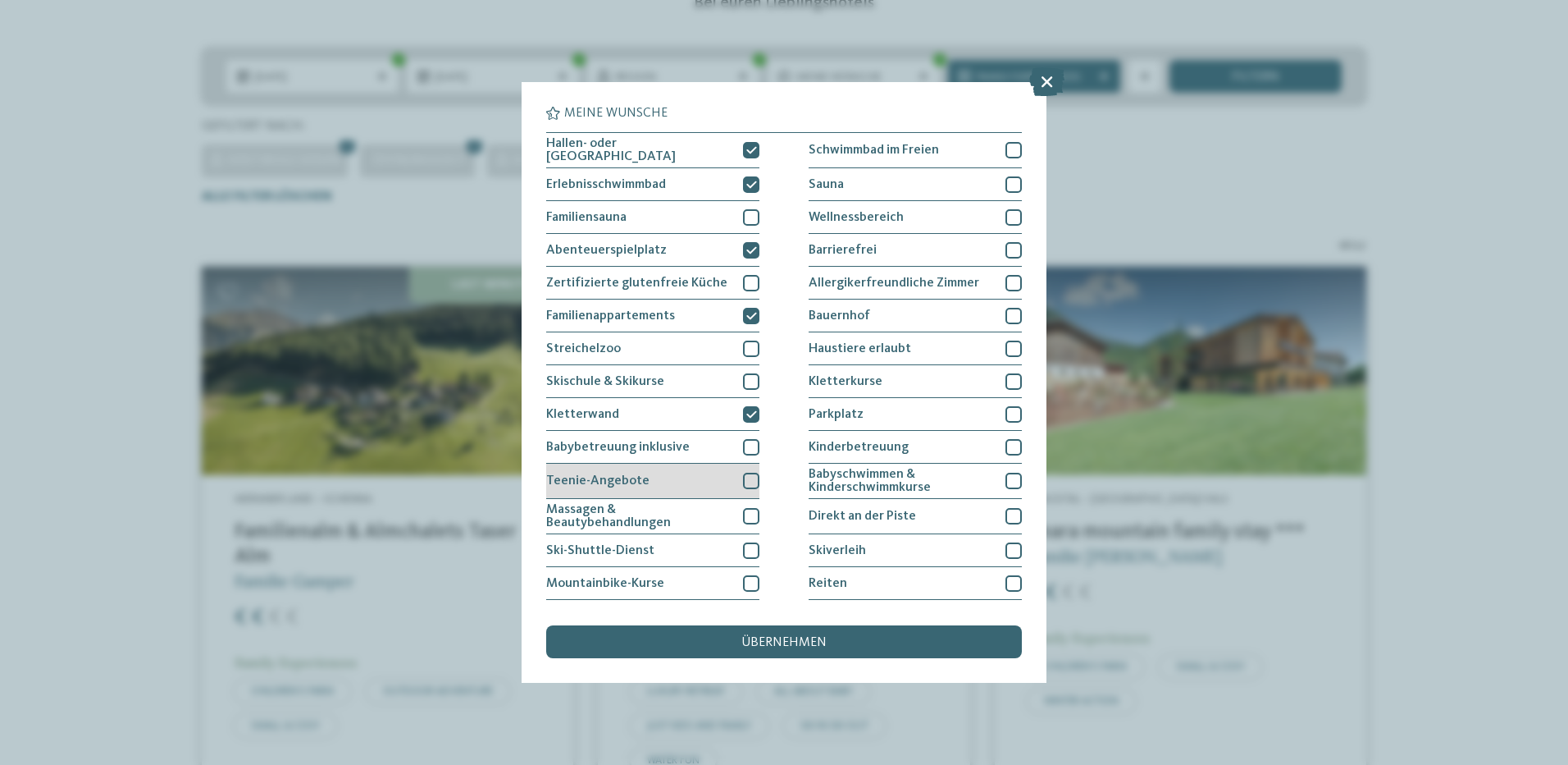
click at [749, 473] on div at bounding box center [751, 481] width 17 height 17
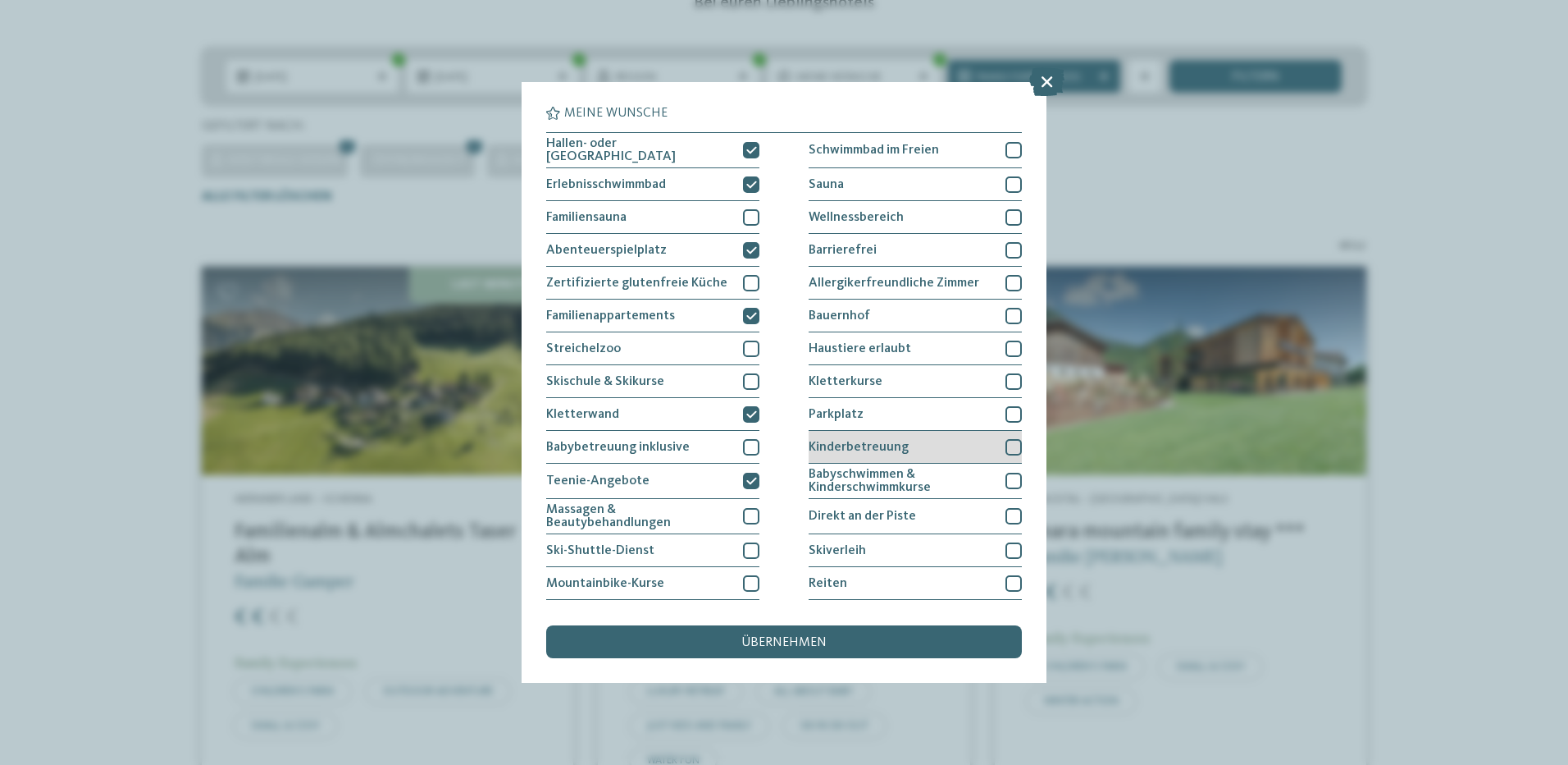
click at [1006, 444] on div at bounding box center [1014, 447] width 17 height 17
click at [1006, 577] on div at bounding box center [1014, 583] width 17 height 17
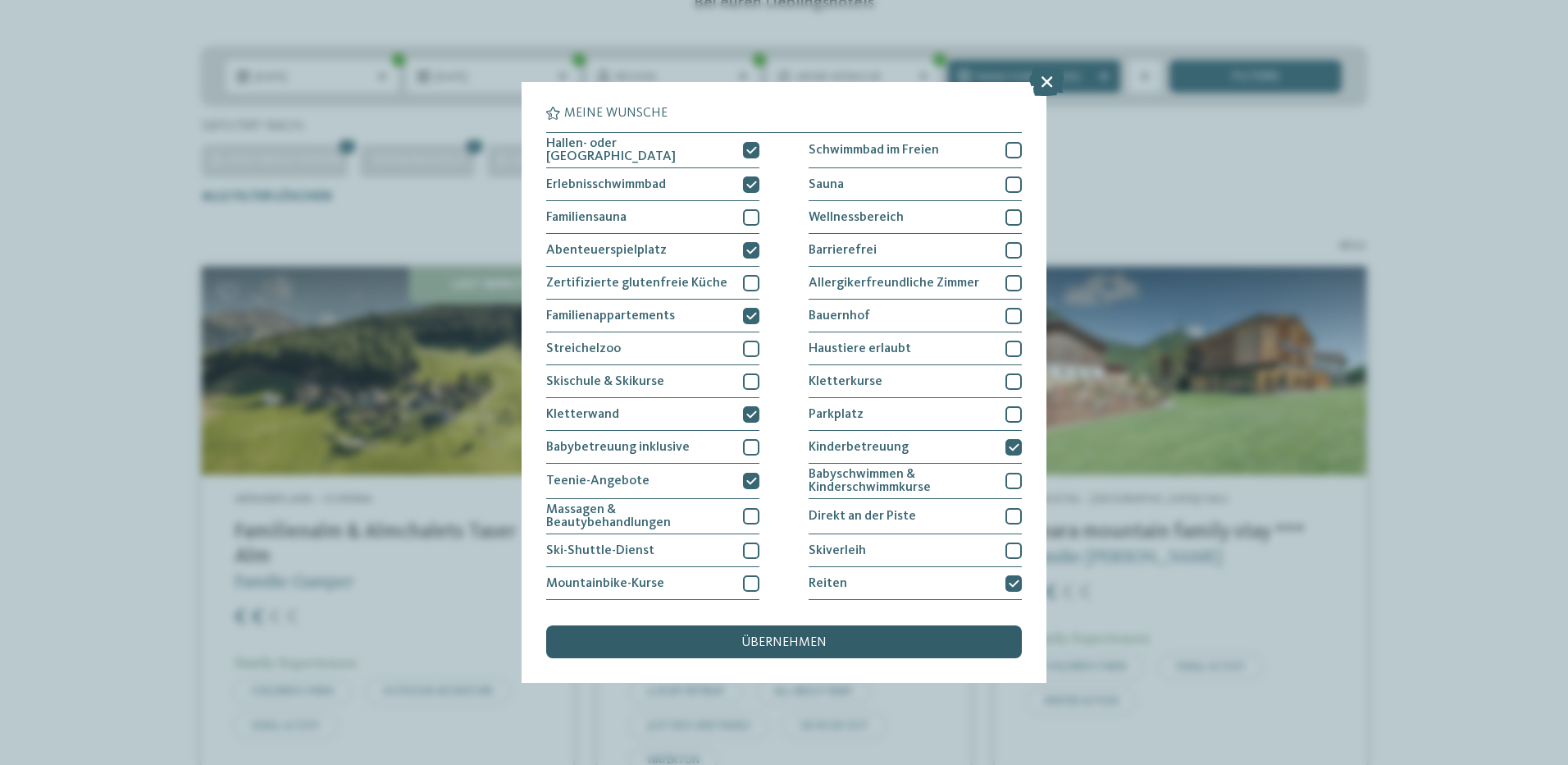
click at [788, 635] on div "übernehmen" at bounding box center [784, 642] width 476 height 33
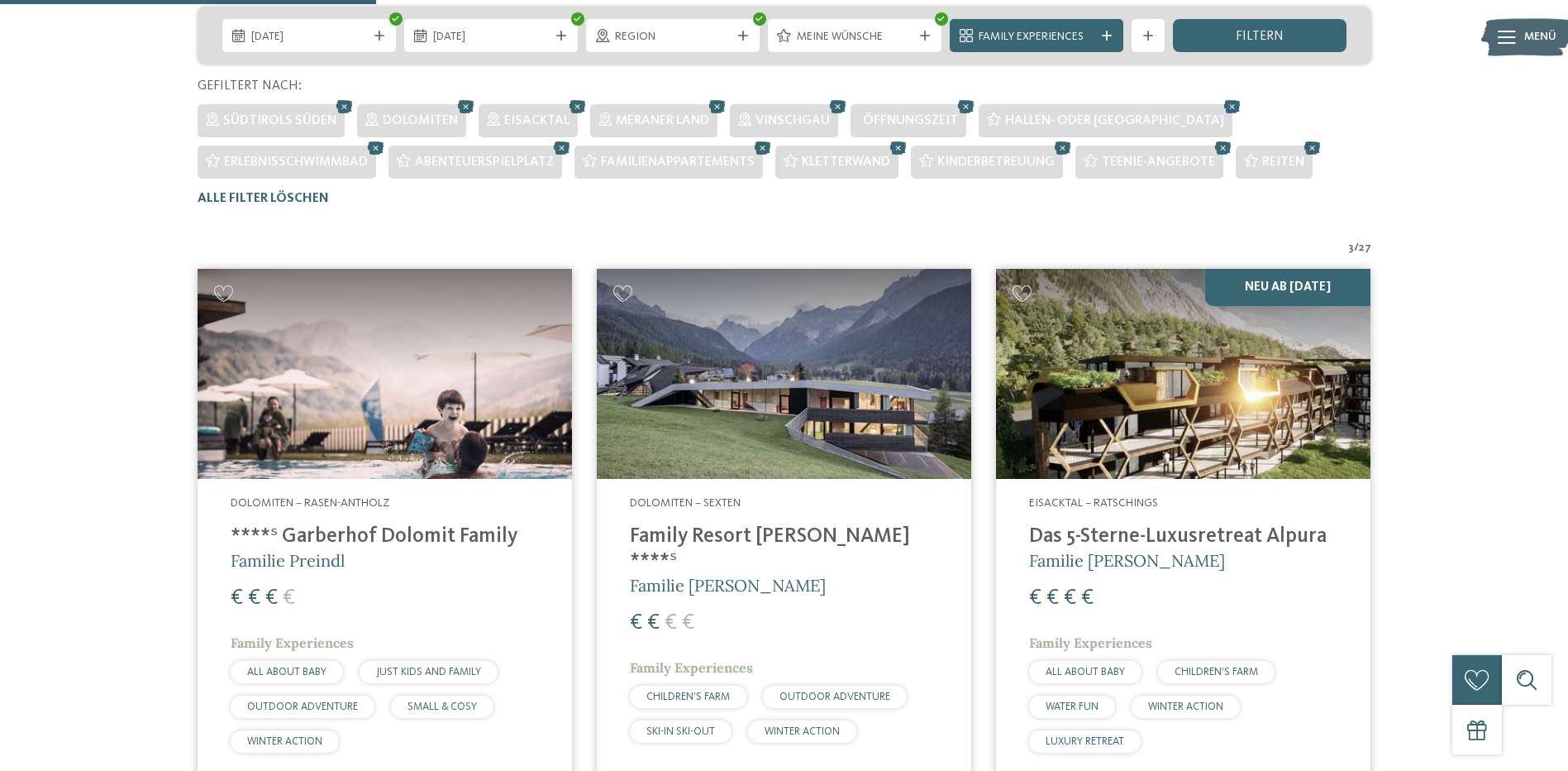
scroll to position [336, 0]
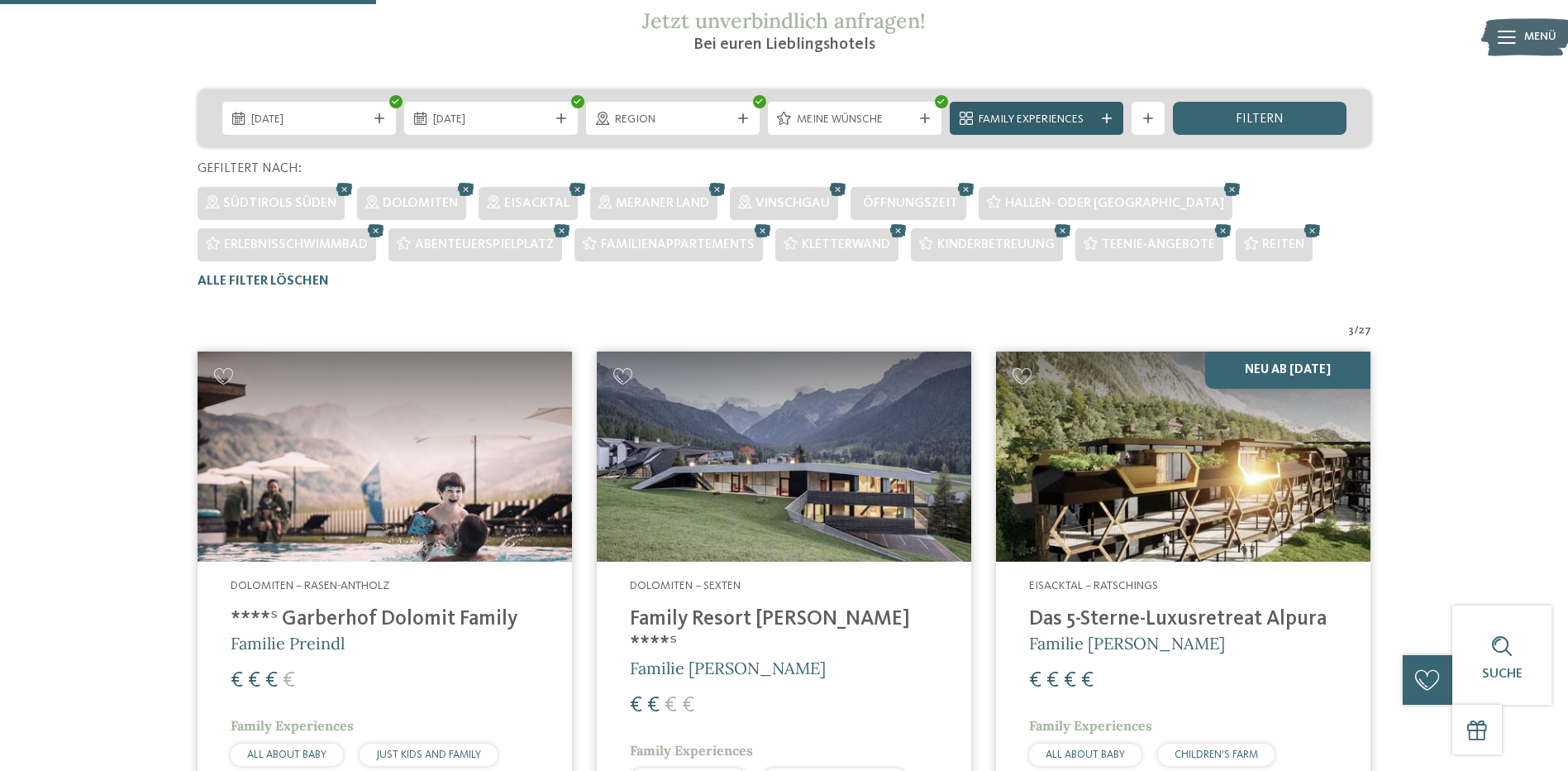
click at [1108, 116] on icon at bounding box center [1107, 118] width 10 height 10
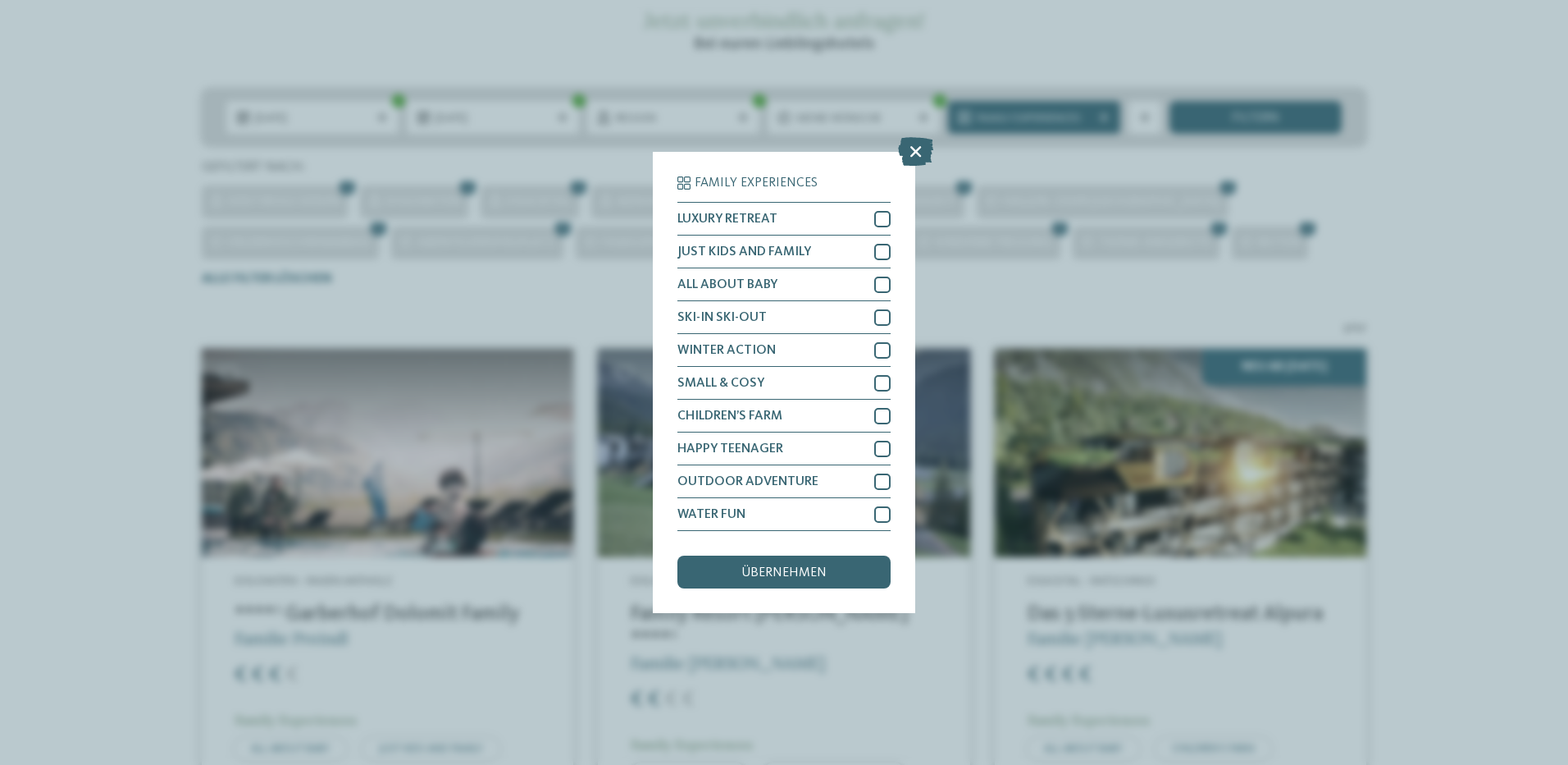
click at [971, 568] on div "Family Experiences LUXURY RETREAT JUST KIDS AND FAMILY" at bounding box center [784, 382] width 1568 height 765
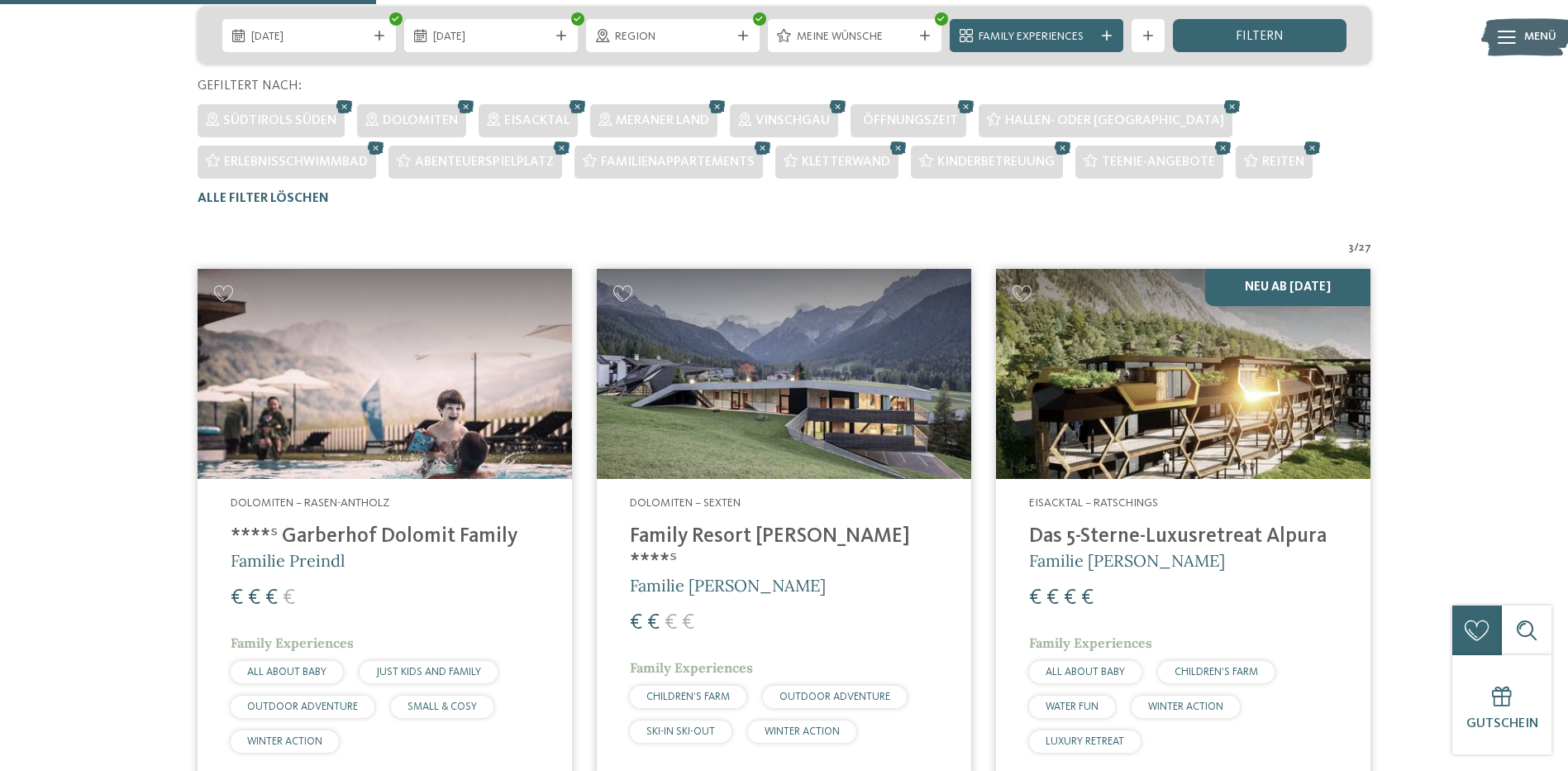
scroll to position [501, 0]
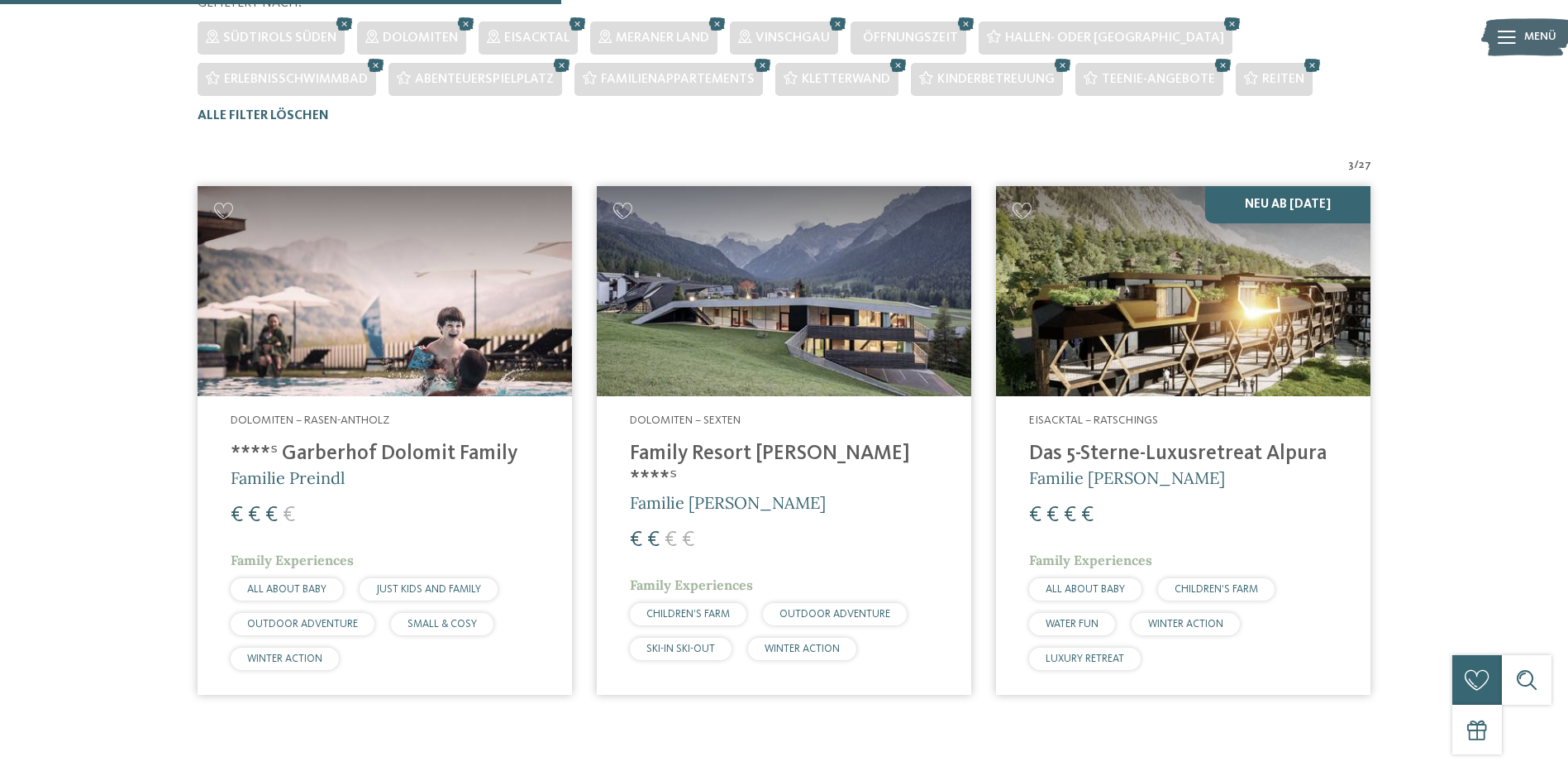
click at [367, 338] on img at bounding box center [385, 291] width 375 height 211
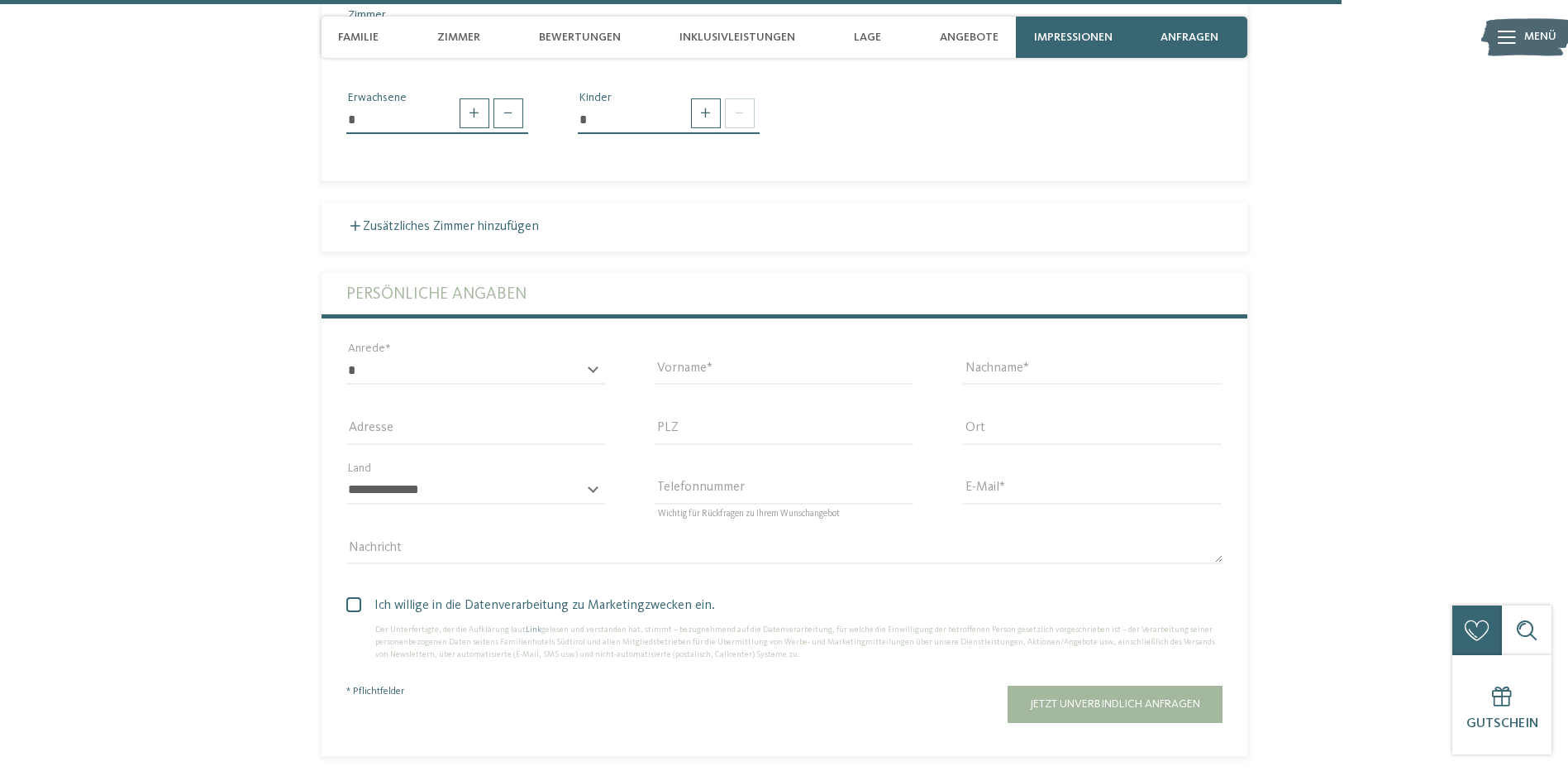
scroll to position [5871, 0]
